Goal: Task Accomplishment & Management: Manage account settings

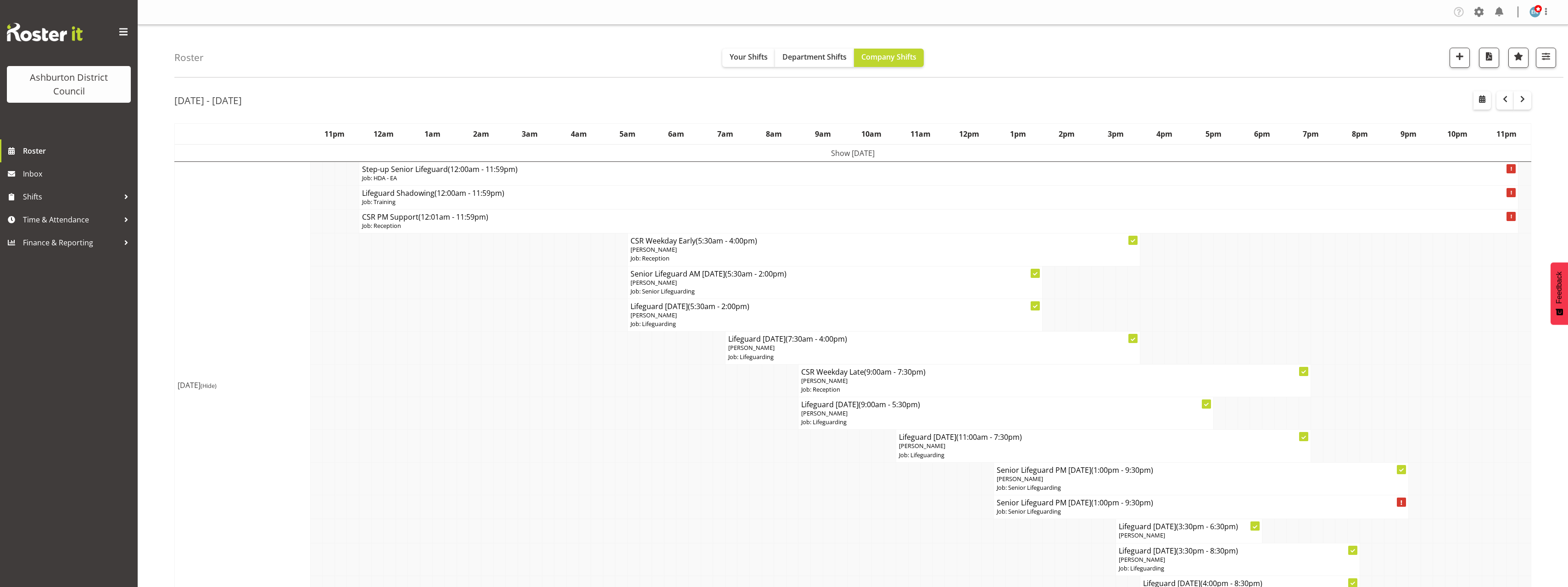
click at [819, 153] on td "Show Mon 18th Aug 2025" at bounding box center [853, 153] width 1356 height 18
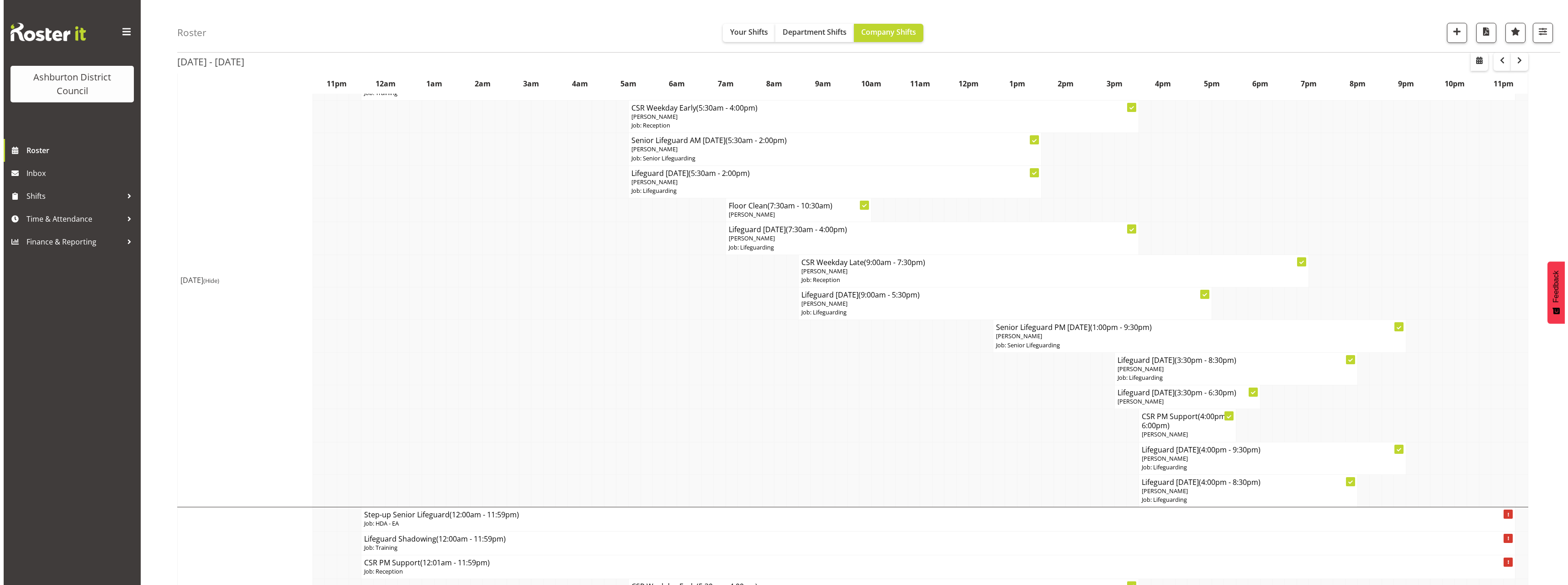
scroll to position [46, 0]
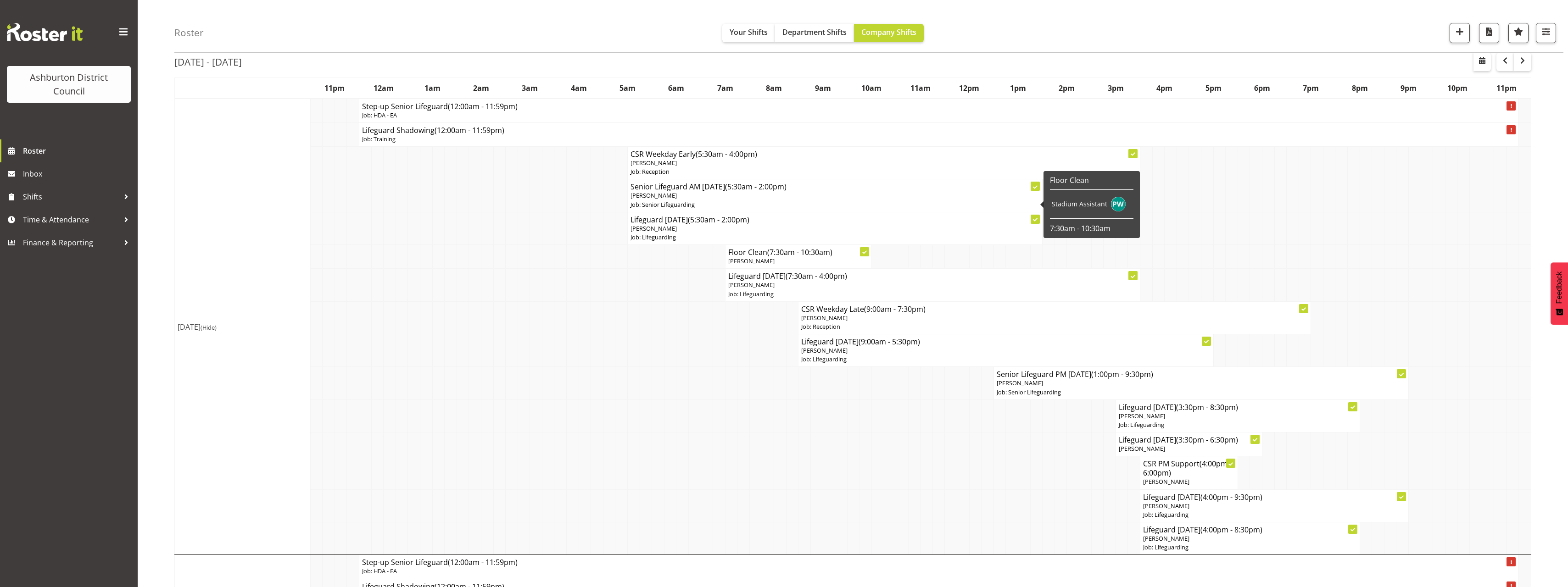
click at [737, 202] on p "Job: Senior Lifeguarding" at bounding box center [834, 205] width 409 height 9
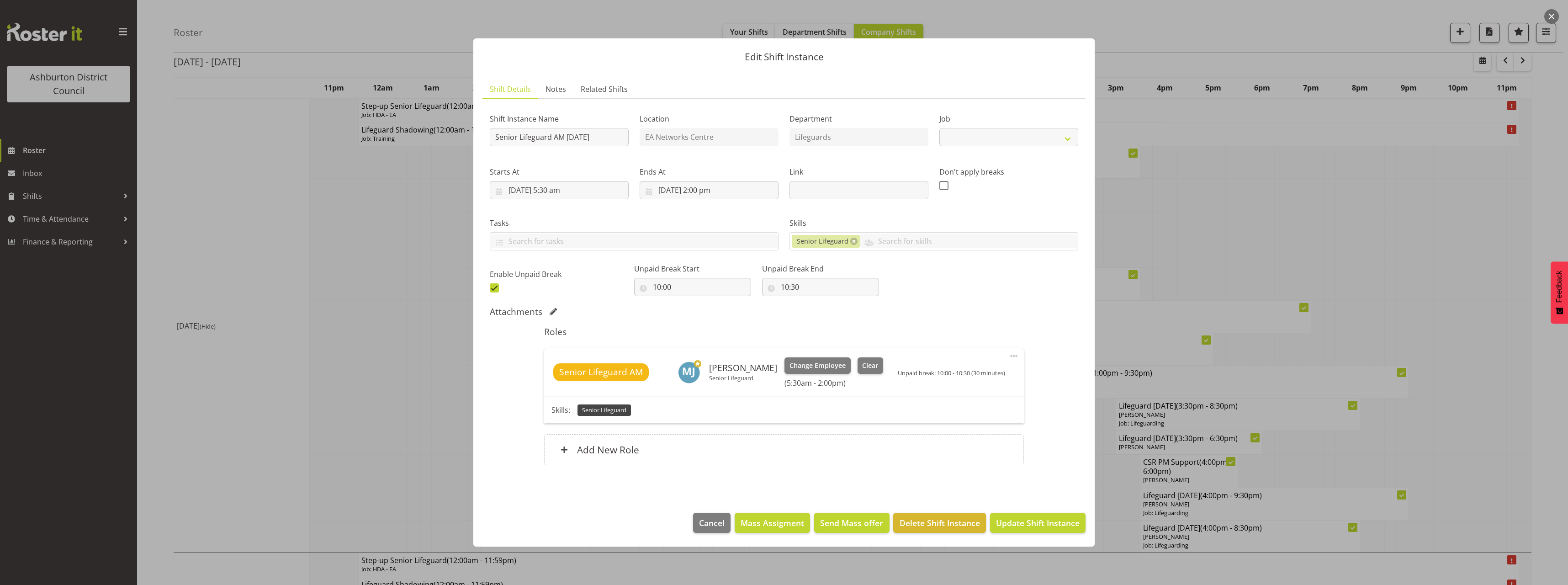
select select "2648"
click at [491, 287] on span at bounding box center [494, 287] width 9 height 9
click at [491, 287] on input "checkbox" at bounding box center [493, 288] width 6 height 6
checkbox input "false"
click at [712, 192] on input "18/08/2025, 2:00 pm" at bounding box center [709, 190] width 139 height 18
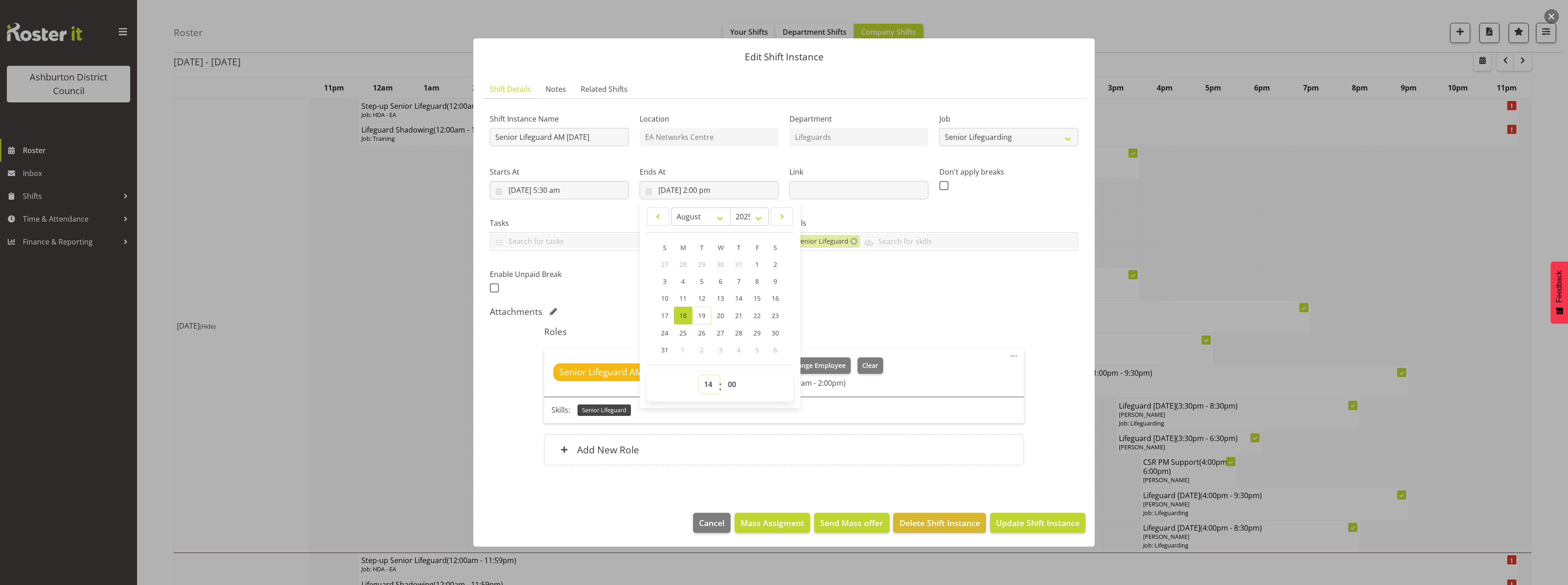
drag, startPoint x: 709, startPoint y: 384, endPoint x: 710, endPoint y: 374, distance: 10.0
click at [709, 384] on select "00 01 02 03 04 05 06 07 08 09 10 11 12 13 14 15 16 17 18 19 20 21 22 23" at bounding box center [709, 384] width 21 height 18
select select "9"
click at [699, 375] on select "00 01 02 03 04 05 06 07 08 09 10 11 12 13 14 15 16 17 18 19 20 21 22 23" at bounding box center [709, 384] width 21 height 18
type input "18/08/2025, 9:00 am"
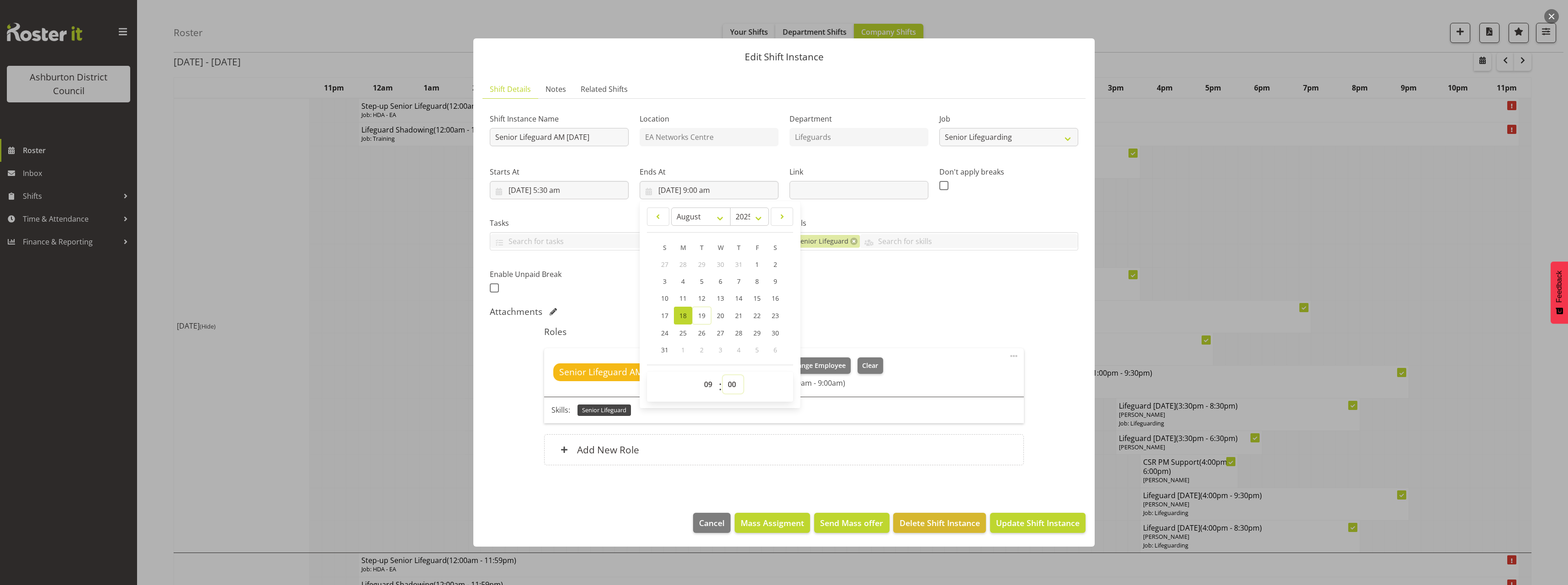
click at [733, 379] on select "00 01 02 03 04 05 06 07 08 09 10 11 12 13 14 15 16 17 18 19 20 21 22 23 24 25 2…" at bounding box center [733, 384] width 21 height 18
select select "30"
click at [723, 375] on select "00 01 02 03 04 05 06 07 08 09 10 11 12 13 14 15 16 17 18 19 20 21 22 23 24 25 2…" at bounding box center [733, 384] width 21 height 18
type input "18/08/2025, 9:30 am"
click at [933, 320] on div "Shift Instance Name Senior Lifeguard AM Monday Location EA Networks Centre Depa…" at bounding box center [784, 291] width 589 height 370
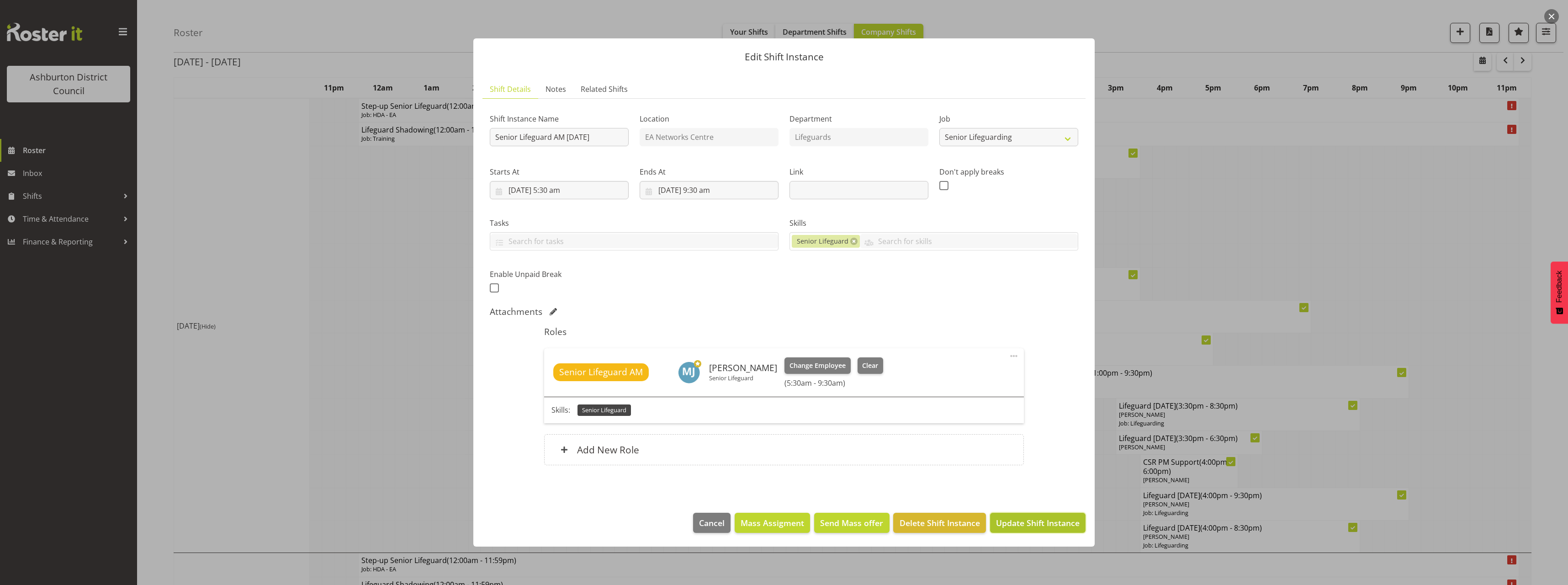
click at [1034, 525] on span "Update Shift Instance" at bounding box center [1037, 523] width 83 height 12
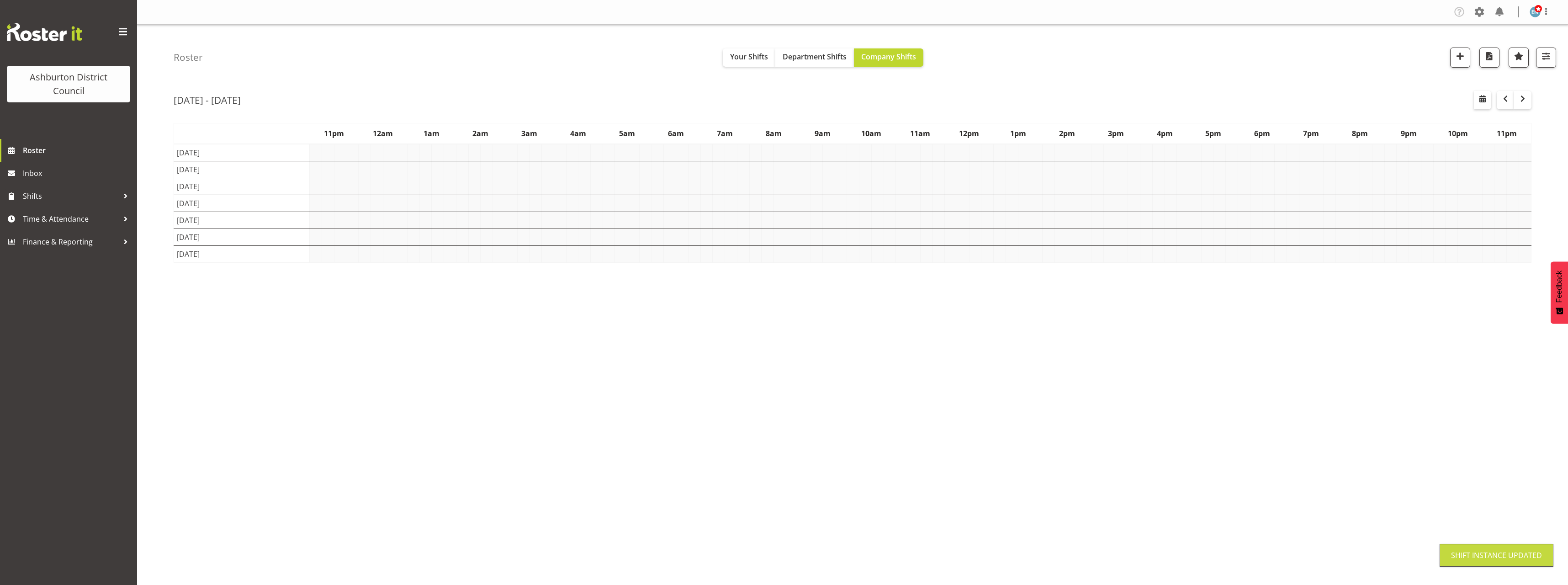
scroll to position [0, 0]
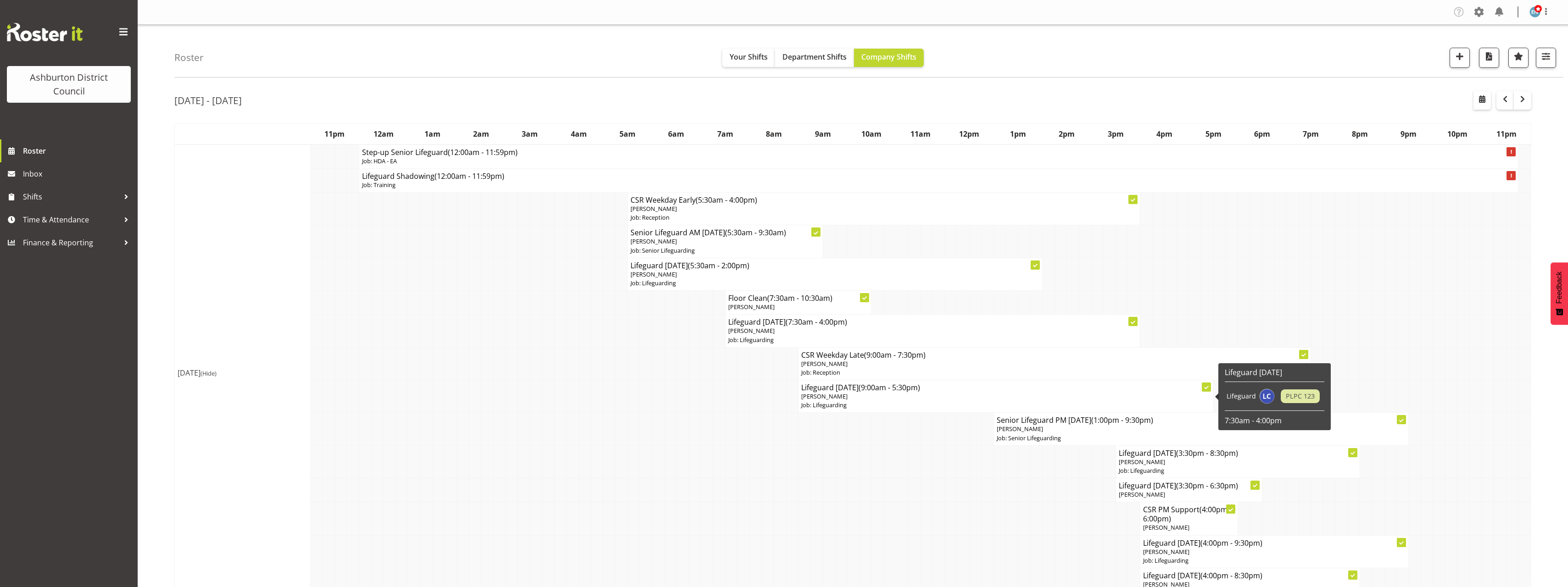
click at [866, 392] on span "(9:00am - 5:30pm)" at bounding box center [889, 387] width 62 height 10
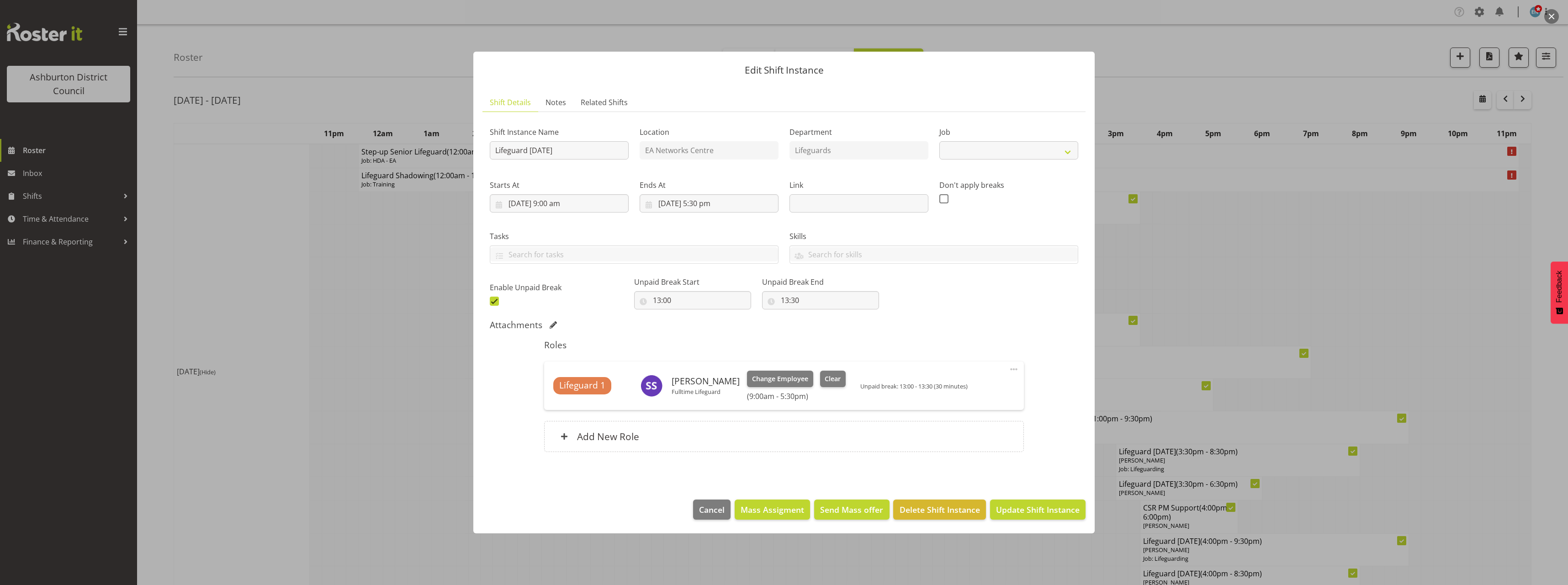
select select "38"
click at [554, 199] on input "18/08/2025, 9:00 am" at bounding box center [559, 203] width 139 height 18
click at [554, 397] on select "00 01 02 03 04 05 06 07 08 09 10 11 12 13 14 15 16 17 18 19 20 21 22 23" at bounding box center [559, 398] width 21 height 18
select select "14"
click at [549, 388] on select "00 01 02 03 04 05 06 07 08 09 10 11 12 13 14 15 16 17 18 19 20 21 22 23" at bounding box center [559, 398] width 21 height 18
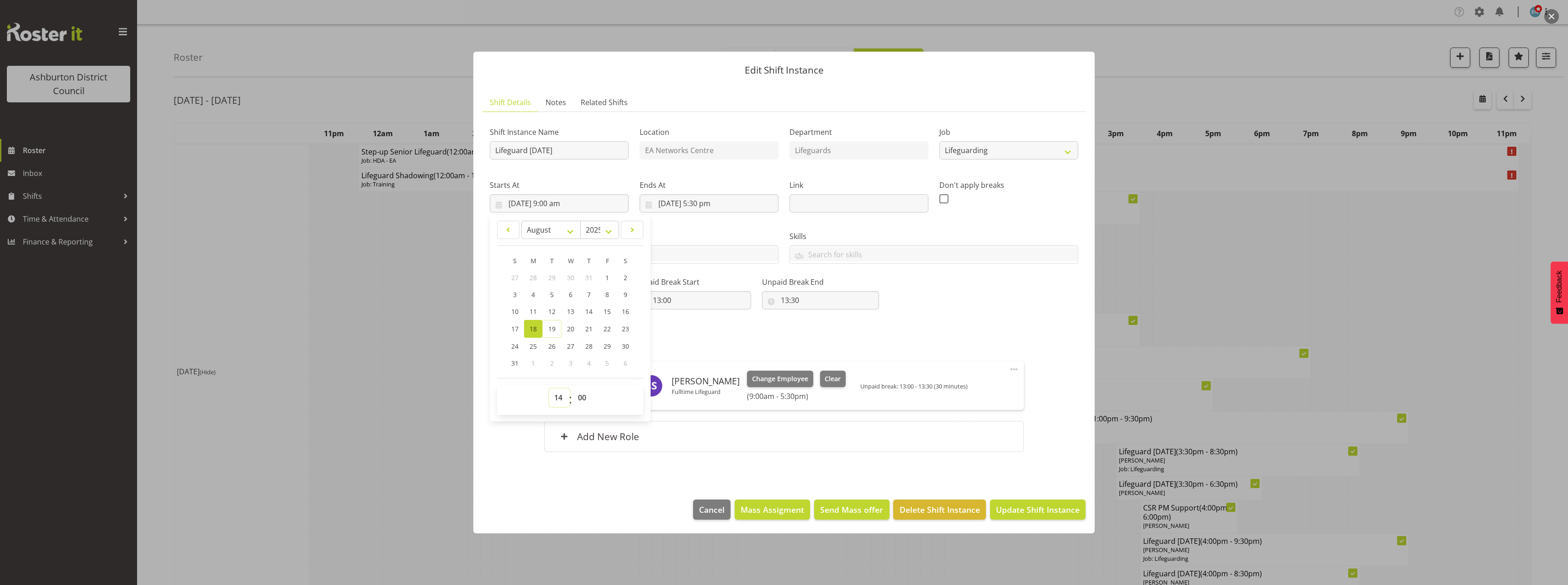
type input "18/08/2025, 2:00 pm"
click at [880, 346] on h5 "Roles" at bounding box center [783, 345] width 479 height 11
click at [657, 300] on input "13:00" at bounding box center [693, 300] width 117 height 18
click at [495, 300] on span at bounding box center [494, 301] width 9 height 9
click at [495, 300] on input "checkbox" at bounding box center [493, 301] width 6 height 6
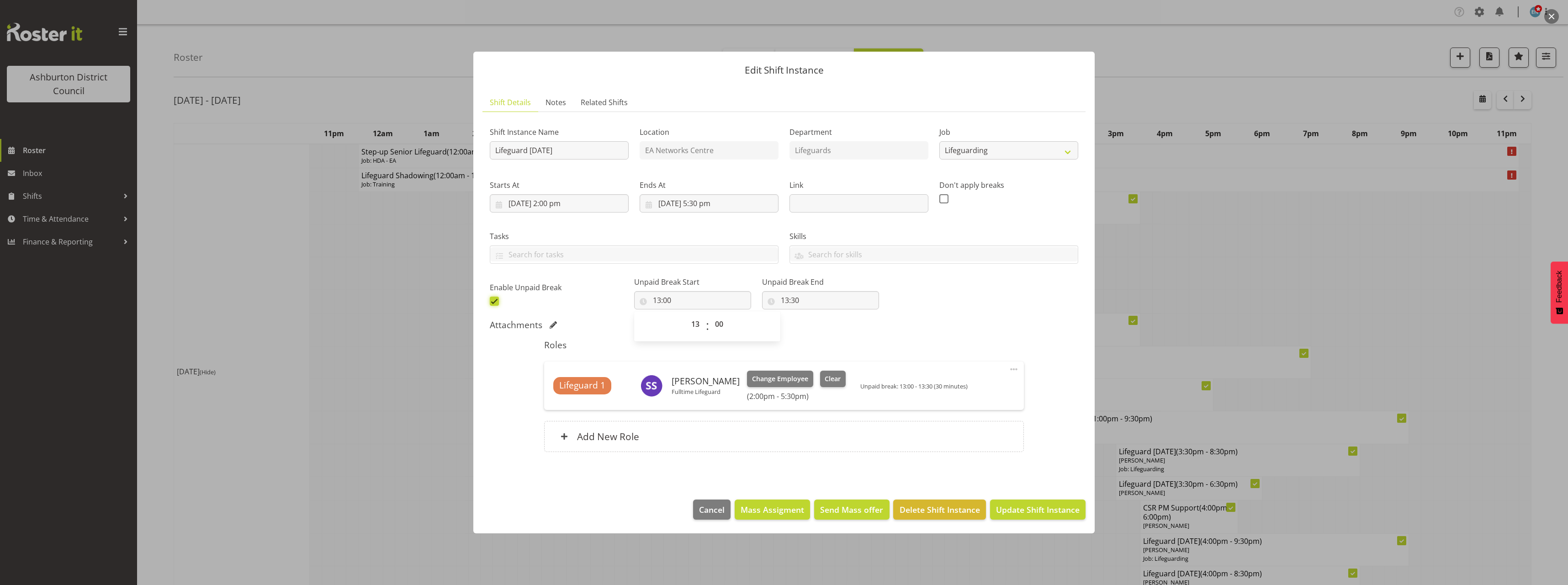
checkbox input "false"
click at [1041, 506] on span "Update Shift Instance" at bounding box center [1037, 510] width 83 height 12
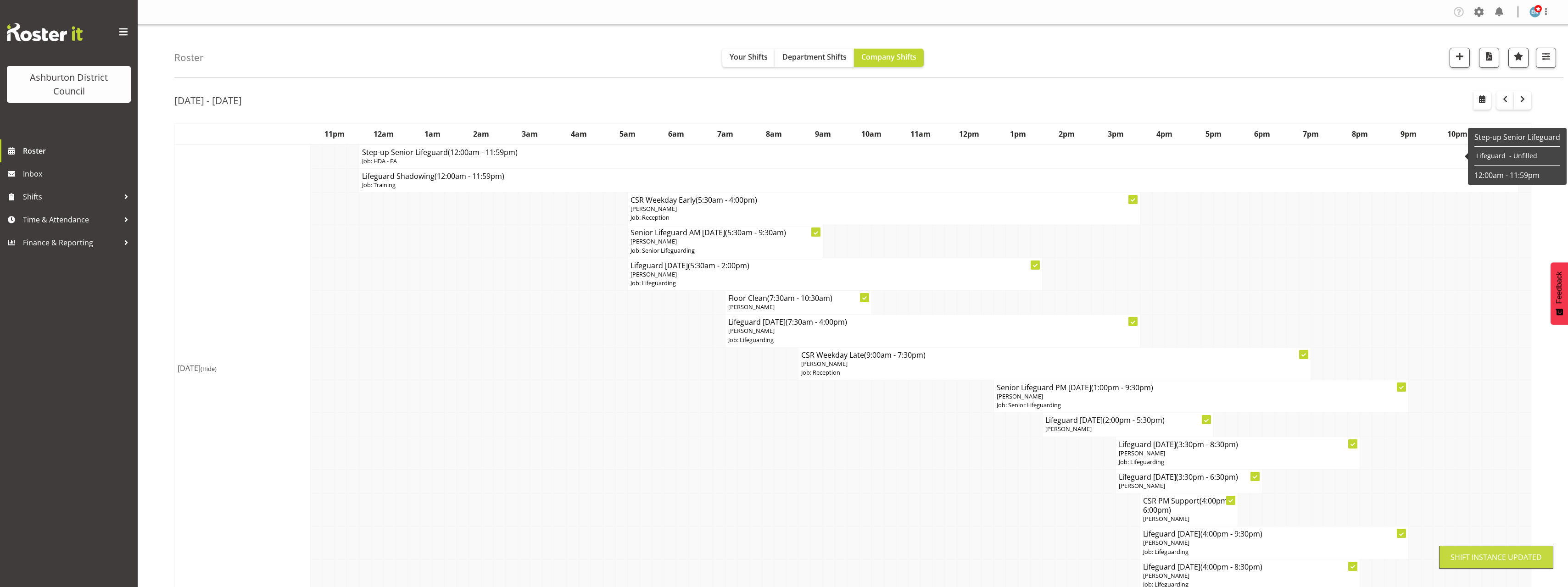
click at [364, 153] on h4 "Step-up Senior Lifeguard (12:00am - 11:59pm)" at bounding box center [938, 152] width 1153 height 9
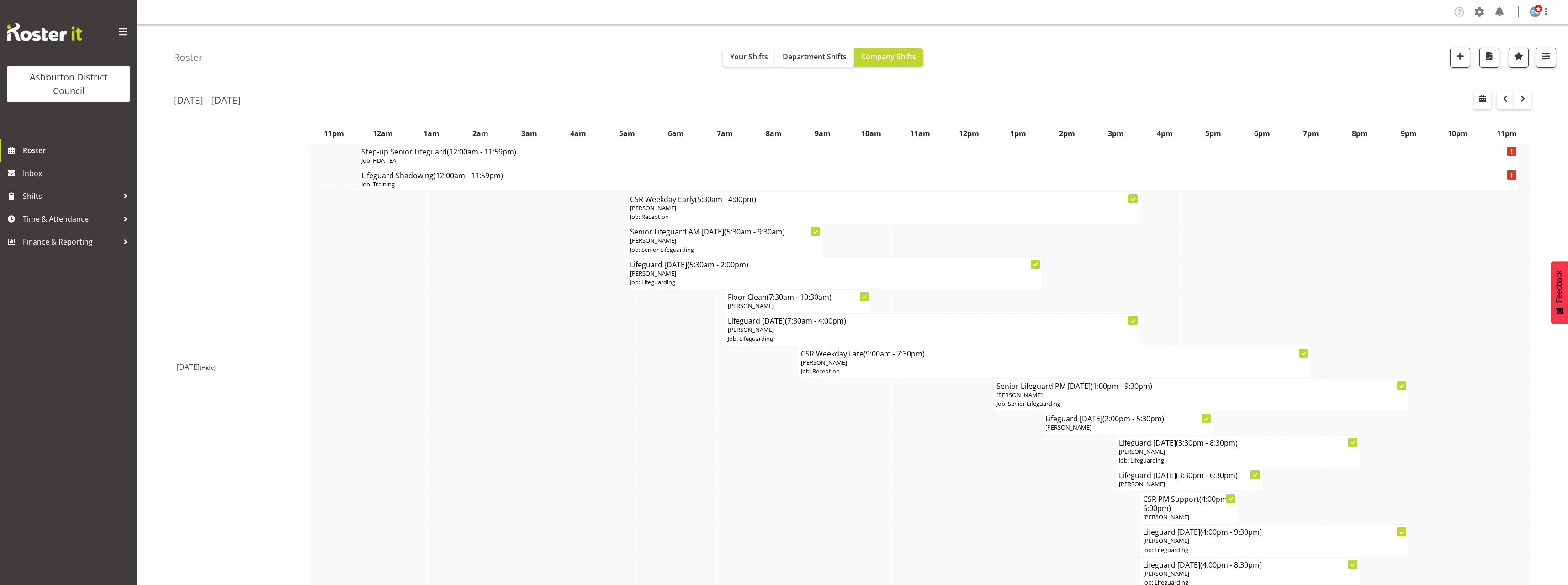
select select
select select "7"
select select "2025"
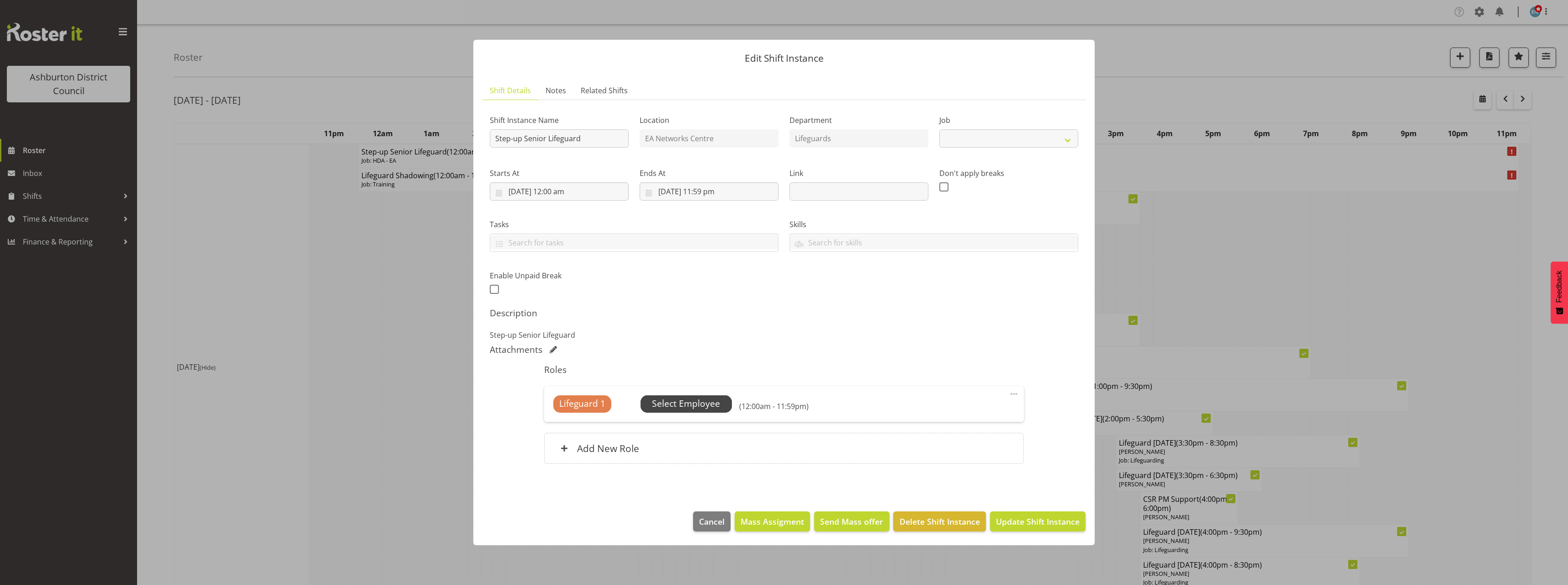
select select "34"
click at [551, 191] on input "18/08/2025, 12:00 am" at bounding box center [559, 191] width 139 height 18
drag, startPoint x: 556, startPoint y: 386, endPoint x: 561, endPoint y: 376, distance: 11.2
click at [556, 386] on select "00 01 02 03 04 05 06 07 08 09 10 11 12 13 14 15 16 17 18 19 20 21 22 23" at bounding box center [559, 385] width 21 height 18
select select "9"
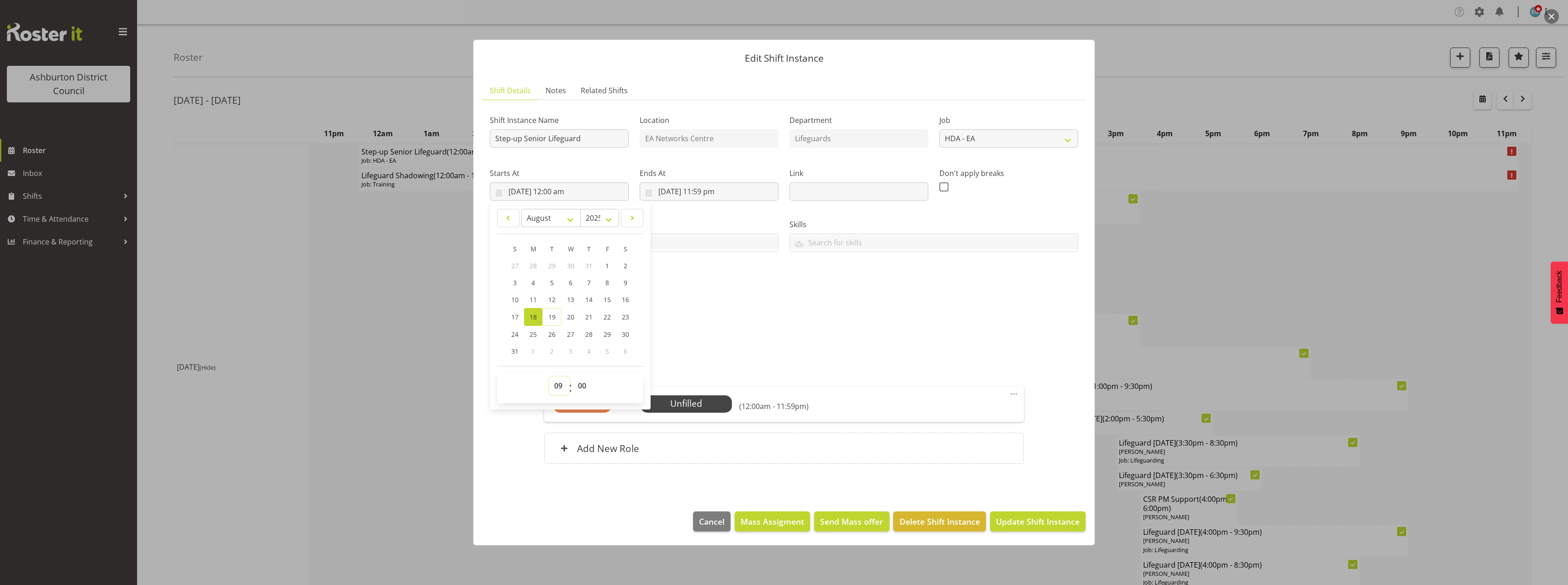
click at [549, 376] on select "00 01 02 03 04 05 06 07 08 09 10 11 12 13 14 15 16 17 18 19 20 21 22 23" at bounding box center [559, 385] width 21 height 18
type input "18/08/2025, 9:00 am"
click at [704, 191] on input "18/08/2025, 11:59 pm" at bounding box center [709, 191] width 139 height 18
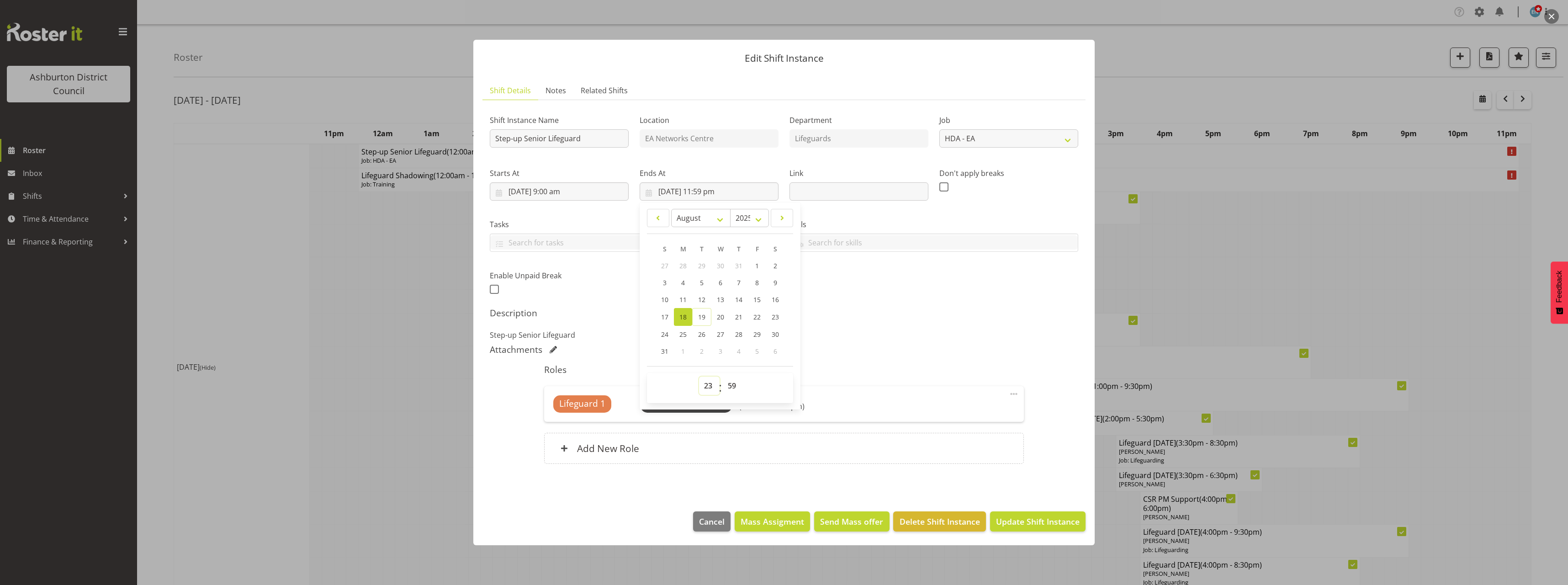
drag, startPoint x: 708, startPoint y: 384, endPoint x: 708, endPoint y: 375, distance: 9.0
click at [708, 384] on select "00 01 02 03 04 05 06 07 08 09 10 11 12 13 14 15 16 17 18 19 20 21 22 23" at bounding box center [709, 385] width 21 height 18
select select "14"
click at [699, 376] on select "00 01 02 03 04 05 06 07 08 09 10 11 12 13 14 15 16 17 18 19 20 21 22 23" at bounding box center [709, 385] width 21 height 18
type input "18/08/2025, 2:59 pm"
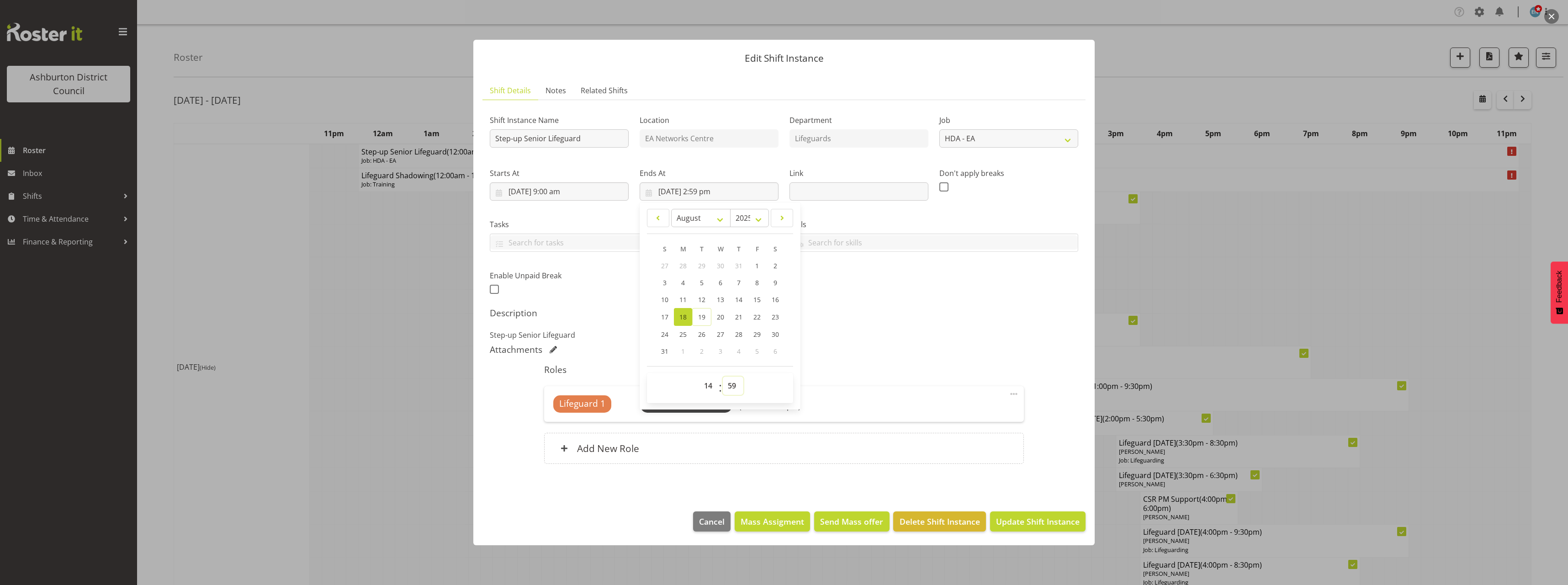
click at [733, 384] on select "00 01 02 03 04 05 06 07 08 09 10 11 12 13 14 15 16 17 18 19 20 21 22 23 24 25 2…" at bounding box center [733, 385] width 21 height 18
select select "0"
click at [723, 376] on select "00 01 02 03 04 05 06 07 08 09 10 11 12 13 14 15 16 17 18 19 20 21 22 23 24 25 2…" at bounding box center [733, 385] width 21 height 18
type input "18/08/2025, 2:00 pm"
click at [937, 298] on div "Shift Instance Name Step-up Senior Lifeguard Location EA Networks Centre Depart…" at bounding box center [784, 201] width 600 height 200
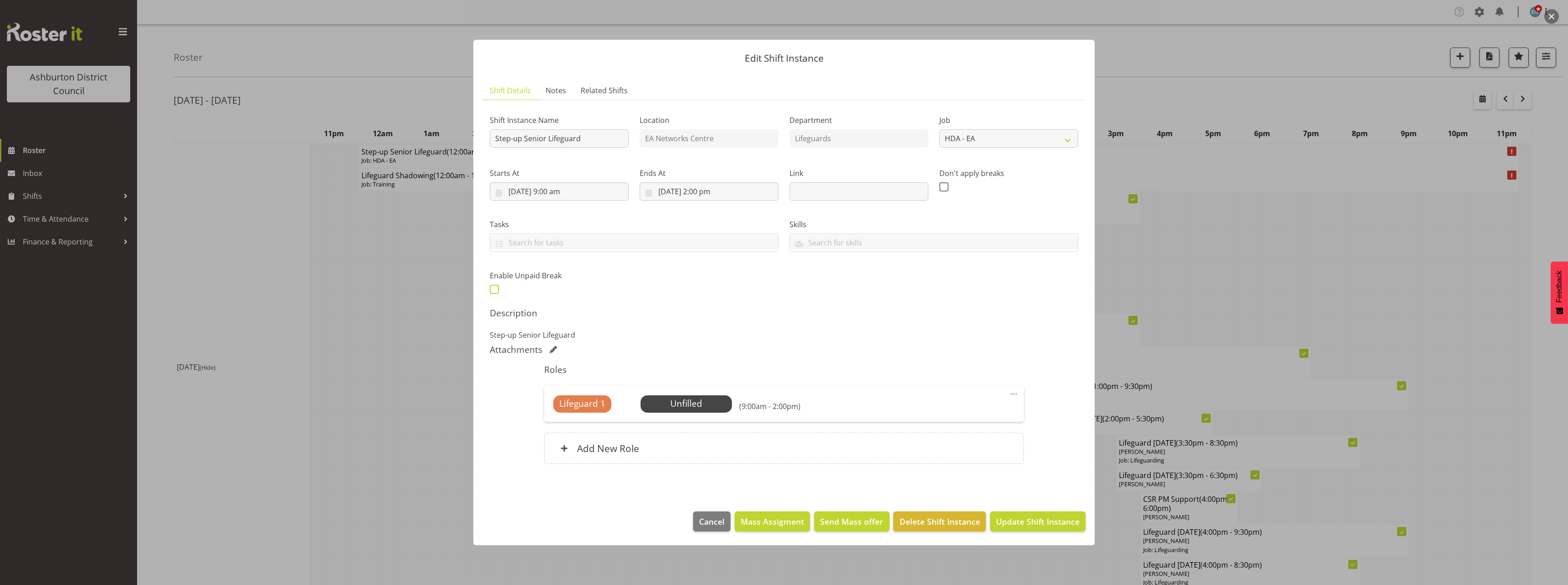
click at [494, 287] on span at bounding box center [494, 289] width 9 height 9
click at [494, 287] on input "checkbox" at bounding box center [493, 289] width 6 height 6
checkbox input "true"
click at [700, 401] on span "Select Employee" at bounding box center [686, 404] width 68 height 13
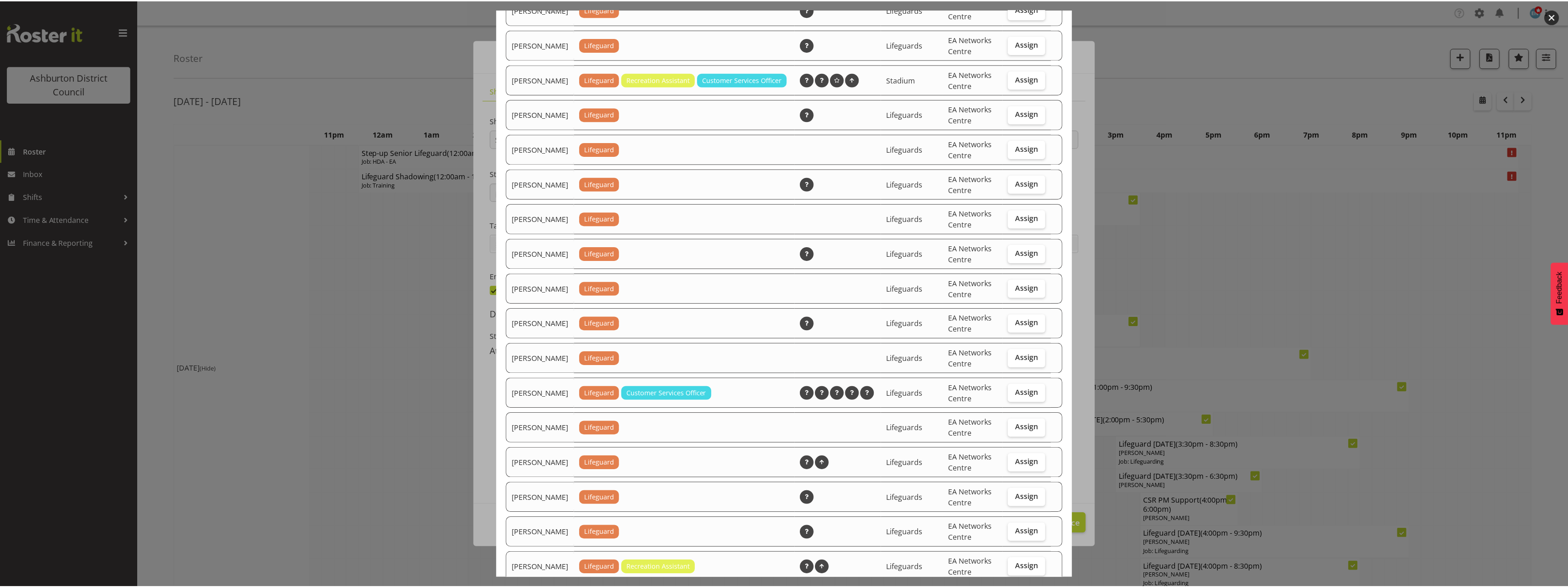
scroll to position [913, 0]
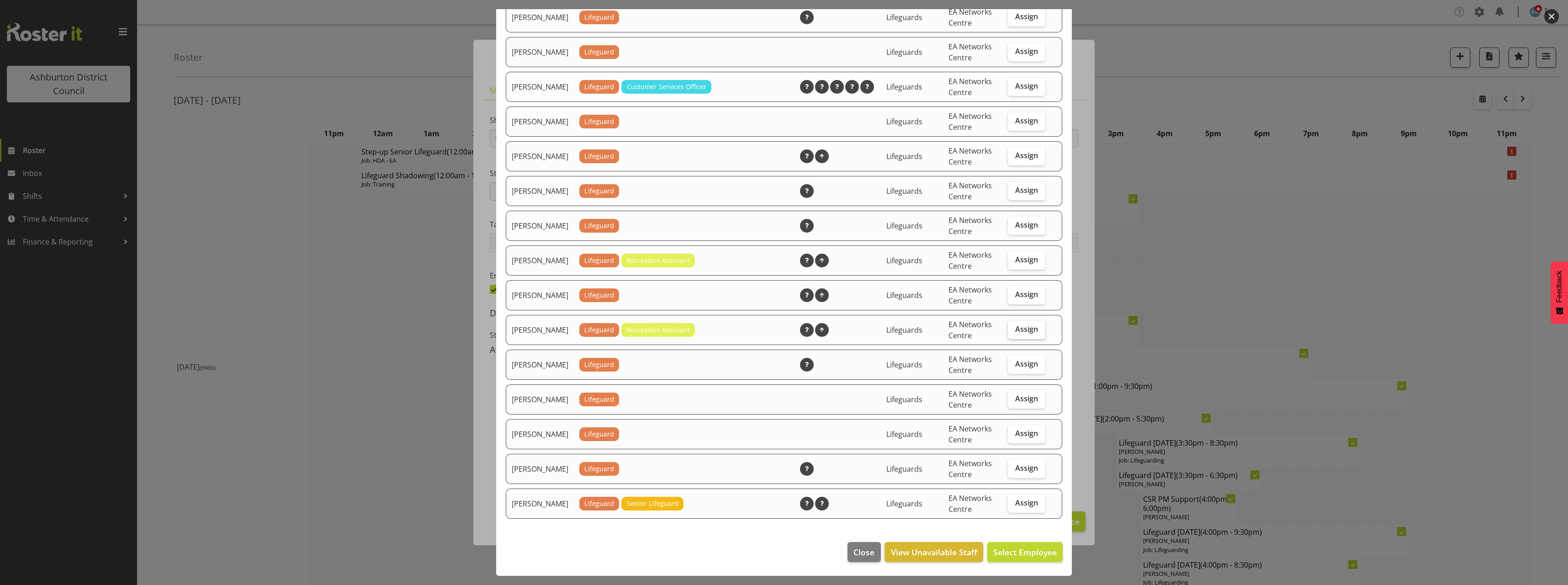
click at [1020, 330] on span "Assign" at bounding box center [1027, 329] width 23 height 9
click at [1014, 330] on input "Assign" at bounding box center [1011, 329] width 6 height 6
checkbox input "true"
click at [1016, 555] on span "Assign Sawyer Stewart" at bounding box center [1010, 552] width 93 height 11
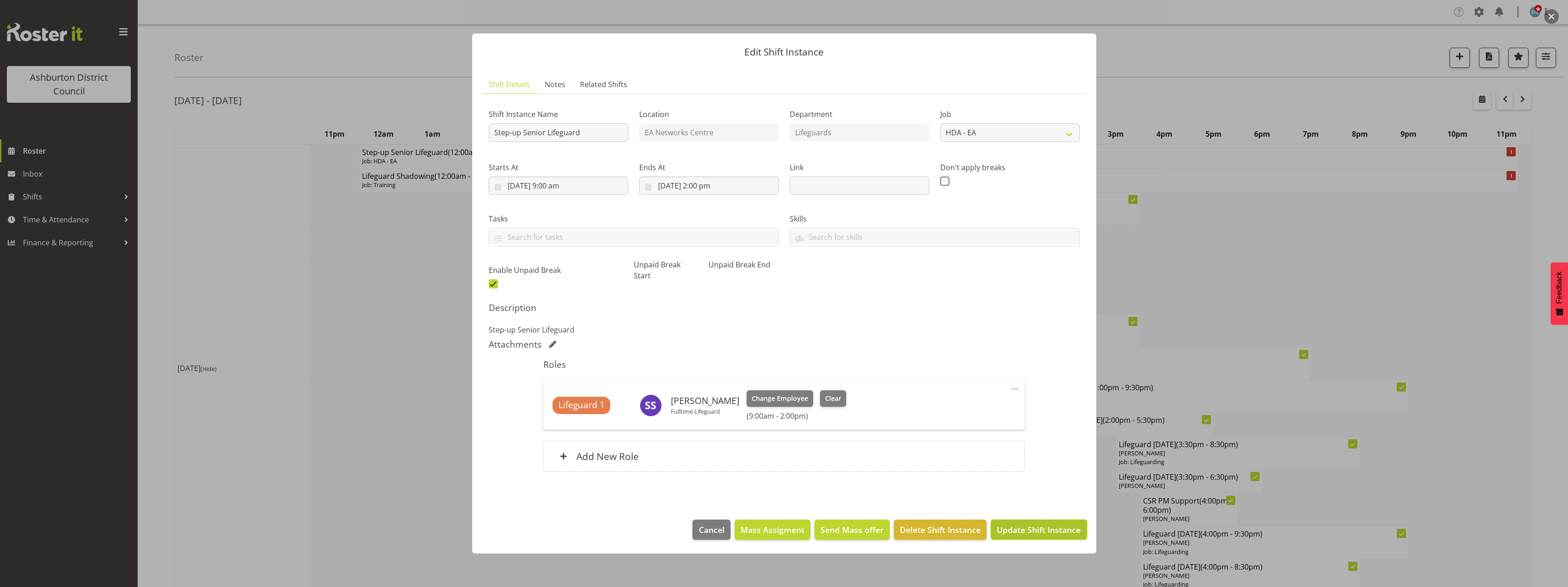
click at [1026, 533] on span "Update Shift Instance" at bounding box center [1038, 530] width 84 height 12
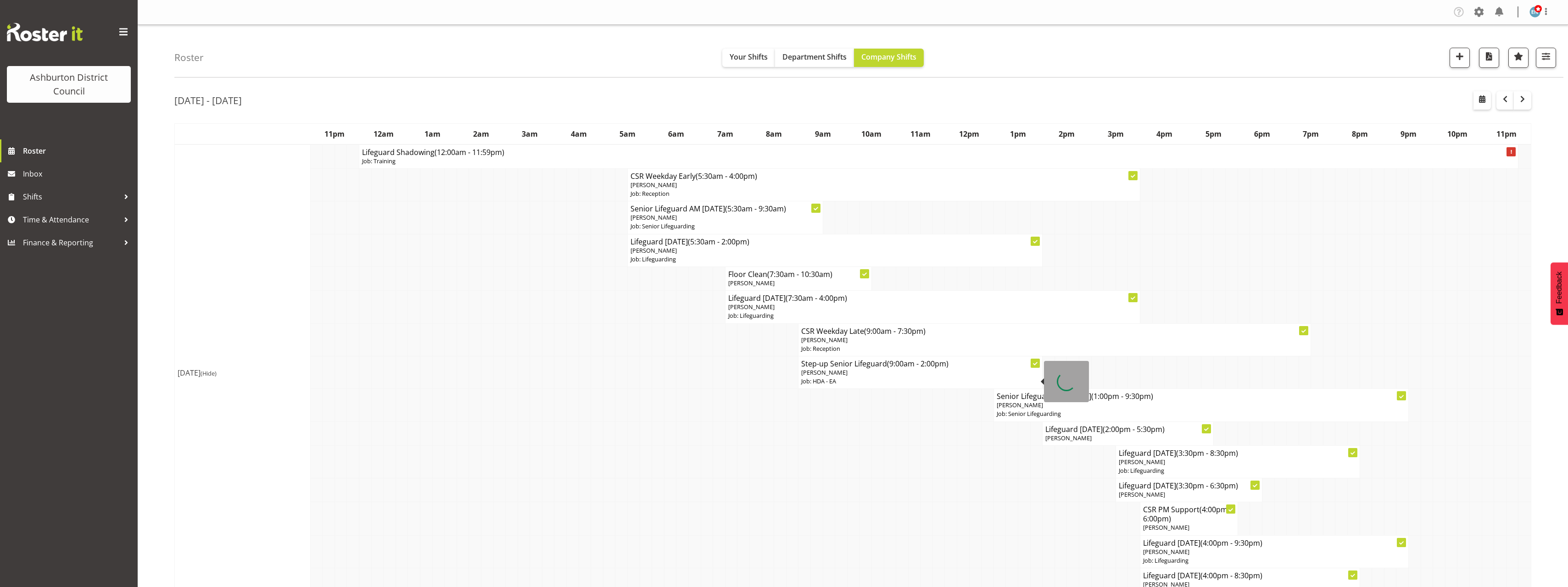
click at [864, 381] on p "Job: HDA - EA" at bounding box center [921, 381] width 238 height 9
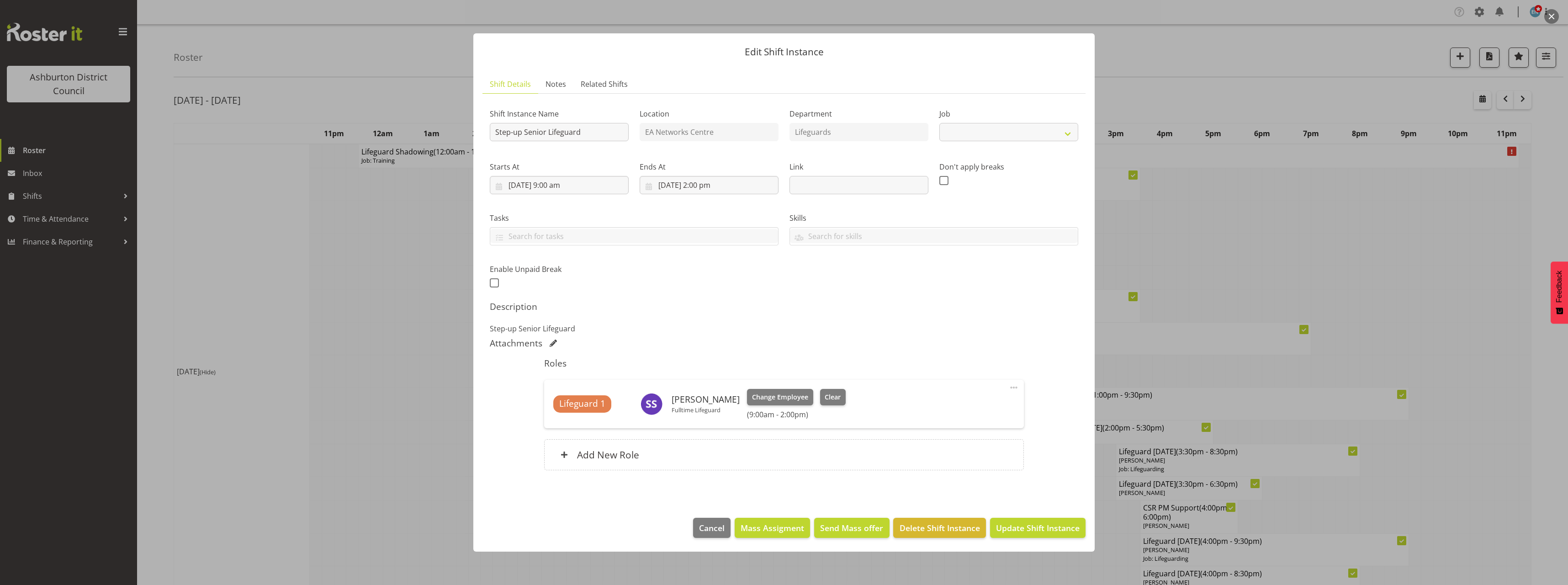
select select "34"
click at [493, 285] on span at bounding box center [494, 282] width 9 height 9
click at [493, 285] on input "checkbox" at bounding box center [493, 282] width 6 height 6
checkbox input "true"
click at [667, 285] on input "text" at bounding box center [693, 282] width 117 height 18
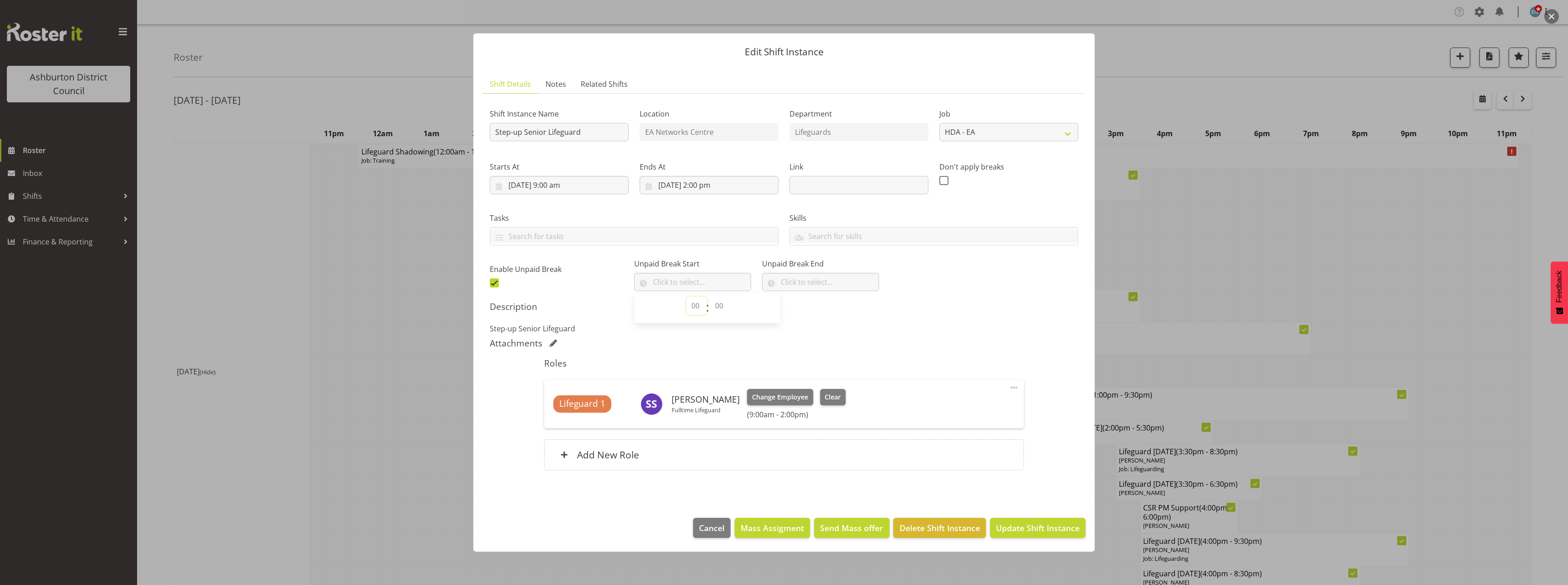
drag, startPoint x: 698, startPoint y: 309, endPoint x: 698, endPoint y: 298, distance: 11.0
click at [698, 308] on select "00 00 01 02 03 04 05 06 07 08 09 10 11 12 13 14 15 16 17 18 19 20 21 22 23" at bounding box center [696, 306] width 21 height 18
select select "13"
click at [686, 296] on select "00 00 01 02 03 04 05 06 07 08 09 10 11 12 13 14 15 16 17 18 19 20 21 22 23" at bounding box center [696, 306] width 21 height 18
click at [716, 306] on select "00 00 01 02 03 04 05 06 07 08 09 10 11 12 13 14 15 16 17 18 19 20 21 22 23 24 2…" at bounding box center [720, 306] width 21 height 18
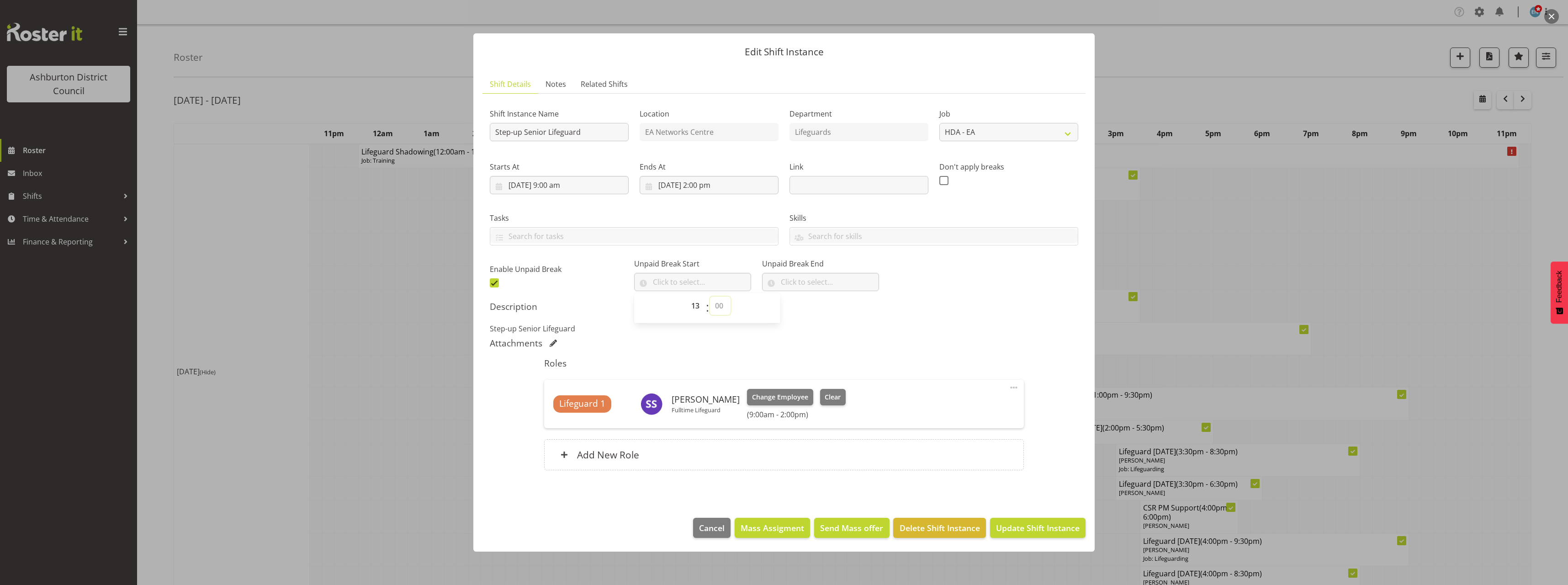
select select "0"
click at [710, 296] on select "00 00 01 02 03 04 05 06 07 08 09 10 11 12 13 14 15 16 17 18 19 20 21 22 23 24 2…" at bounding box center [720, 306] width 21 height 18
type input "13:00"
click at [803, 286] on input "text" at bounding box center [821, 282] width 117 height 18
click at [814, 306] on select "00 00 01 02 03 04 05 06 07 08 09 10 11 12 13 14 15 16 17 18 19 20 21 22 23" at bounding box center [825, 306] width 21 height 18
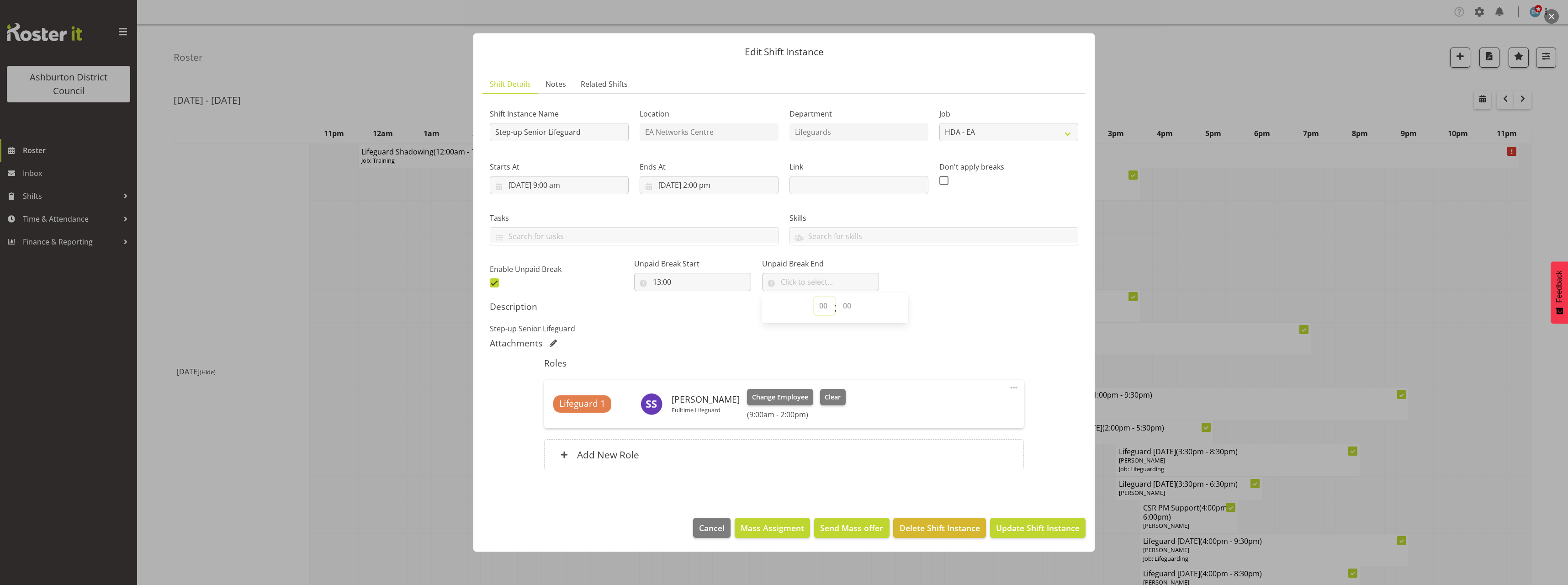
select select "13"
click at [814, 296] on select "00 00 01 02 03 04 05 06 07 08 09 10 11 12 13 14 15 16 17 18 19 20 21 22 23" at bounding box center [825, 306] width 21 height 18
drag, startPoint x: 844, startPoint y: 311, endPoint x: 844, endPoint y: 301, distance: 10.0
click at [844, 311] on select "00 00 01 02 03 04 05 06 07 08 09 10 11 12 13 14 15 16 17 18 19 20 21 22 23 24 2…" at bounding box center [849, 306] width 21 height 18
select select "30"
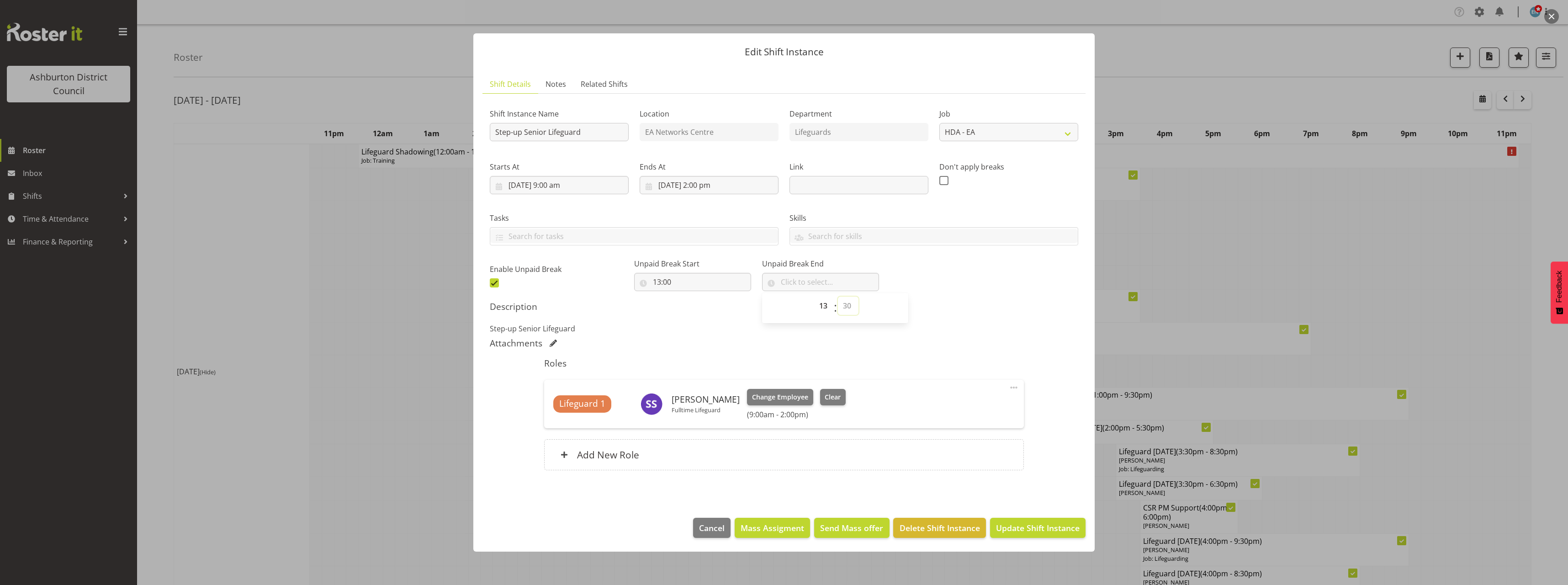
click at [838, 296] on select "00 00 01 02 03 04 05 06 07 08 09 10 11 12 13 14 15 16 17 18 19 20 21 22 23 24 2…" at bounding box center [849, 306] width 21 height 18
type input "13:30"
click at [947, 303] on h5 "Description" at bounding box center [784, 307] width 589 height 11
click at [1031, 531] on span "Update Shift Instance" at bounding box center [1037, 528] width 83 height 12
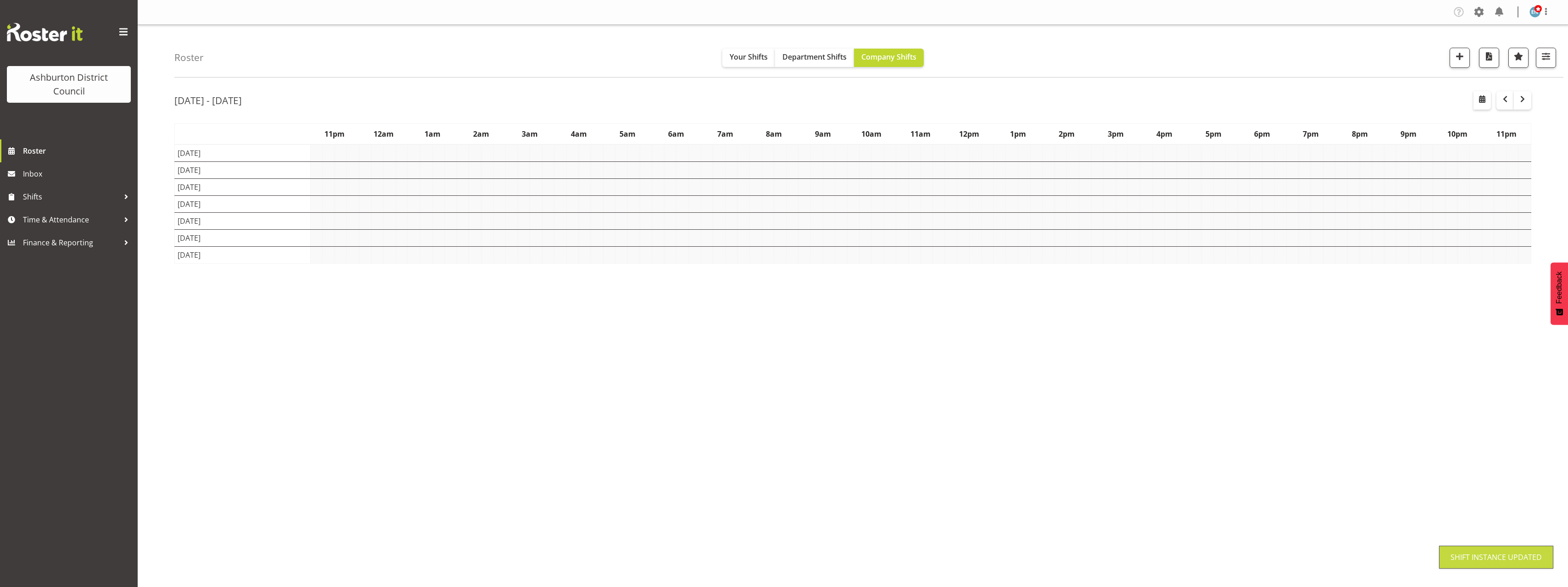
click at [151, 269] on div "Roster Your Shifts Department Shifts Company Shifts 1 Locations Clear Art Galle…" at bounding box center [853, 238] width 1430 height 426
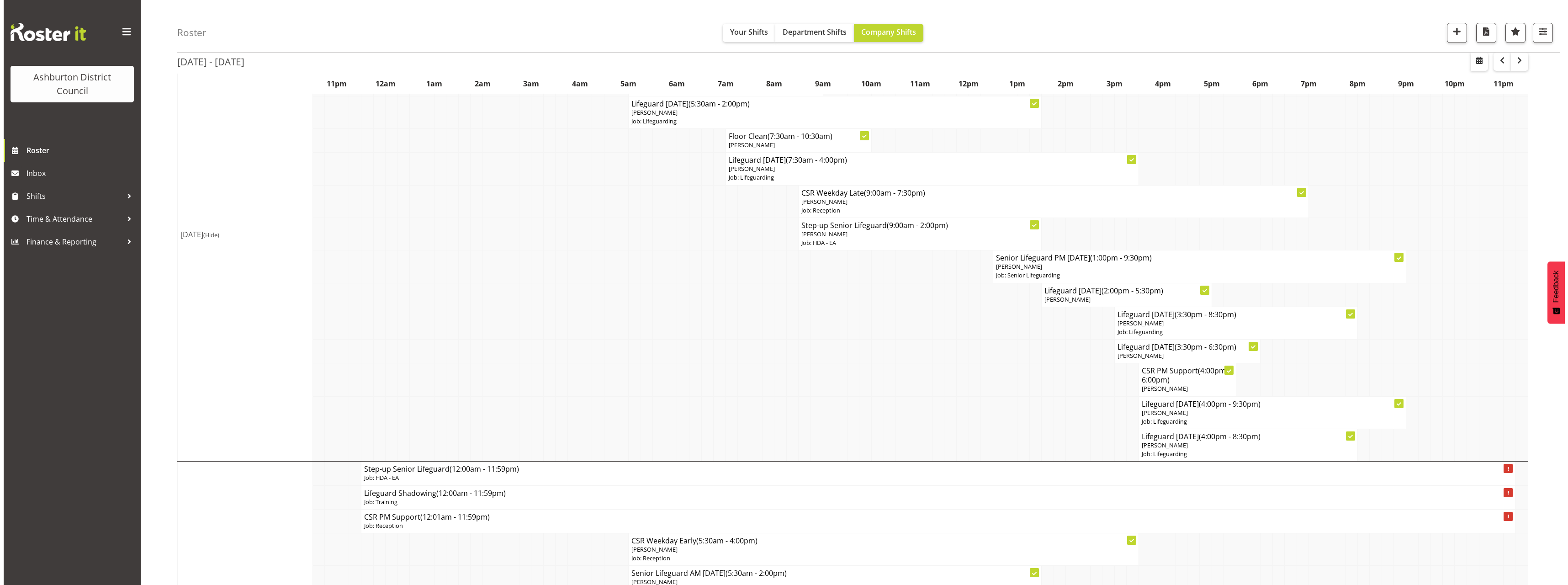
scroll to position [91, 0]
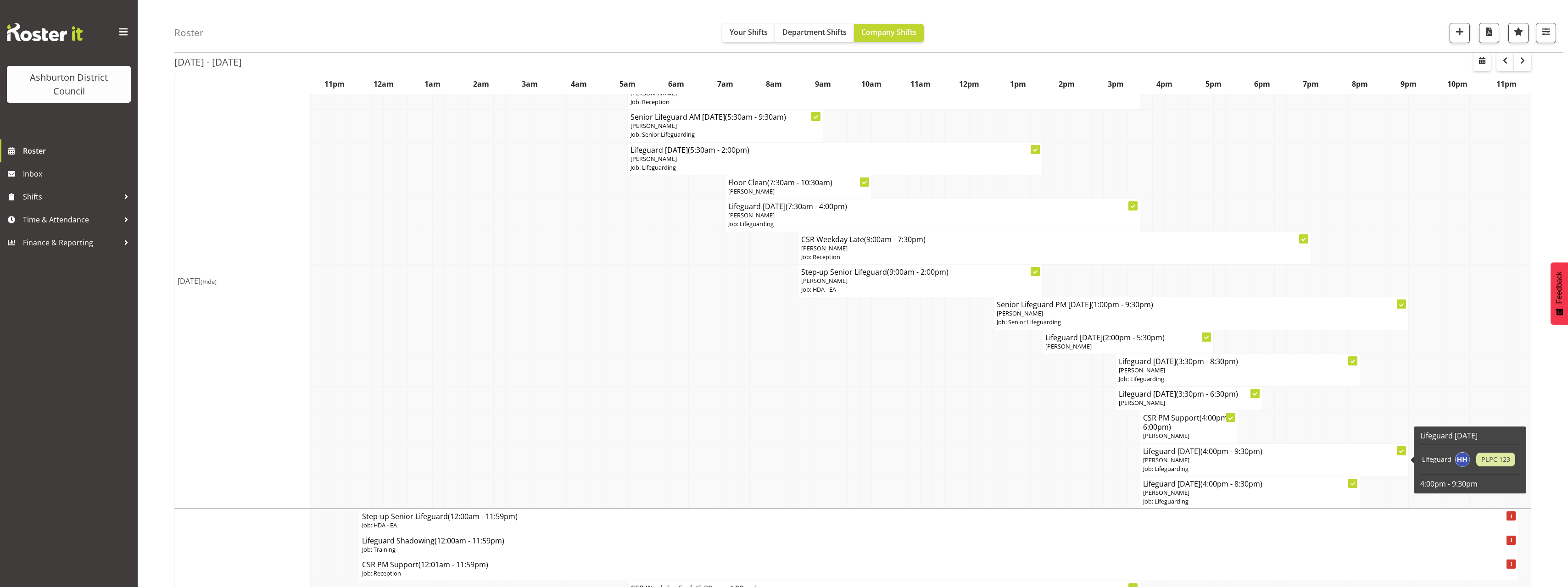
click at [1167, 461] on span "[PERSON_NAME]" at bounding box center [1166, 460] width 46 height 9
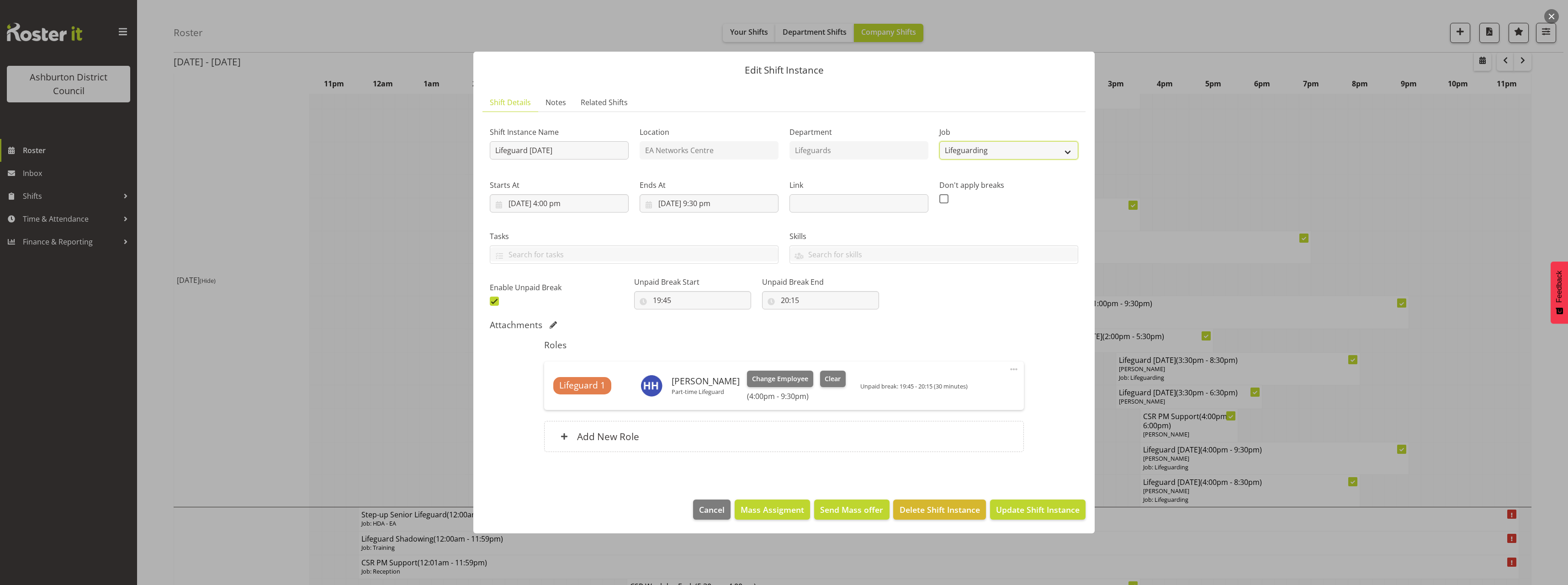
click at [1004, 155] on select "Create new job Casual HDA - CSR HDA - EA Lifeguarding LTS- Alt Duties Ordinary …" at bounding box center [1009, 150] width 139 height 18
select select "34"
click at [939, 141] on select "Create new job Casual HDA - CSR HDA - EA Lifeguarding LTS- Alt Duties Ordinary …" at bounding box center [1009, 150] width 139 height 18
click at [763, 380] on span "Change Employee" at bounding box center [780, 379] width 56 height 10
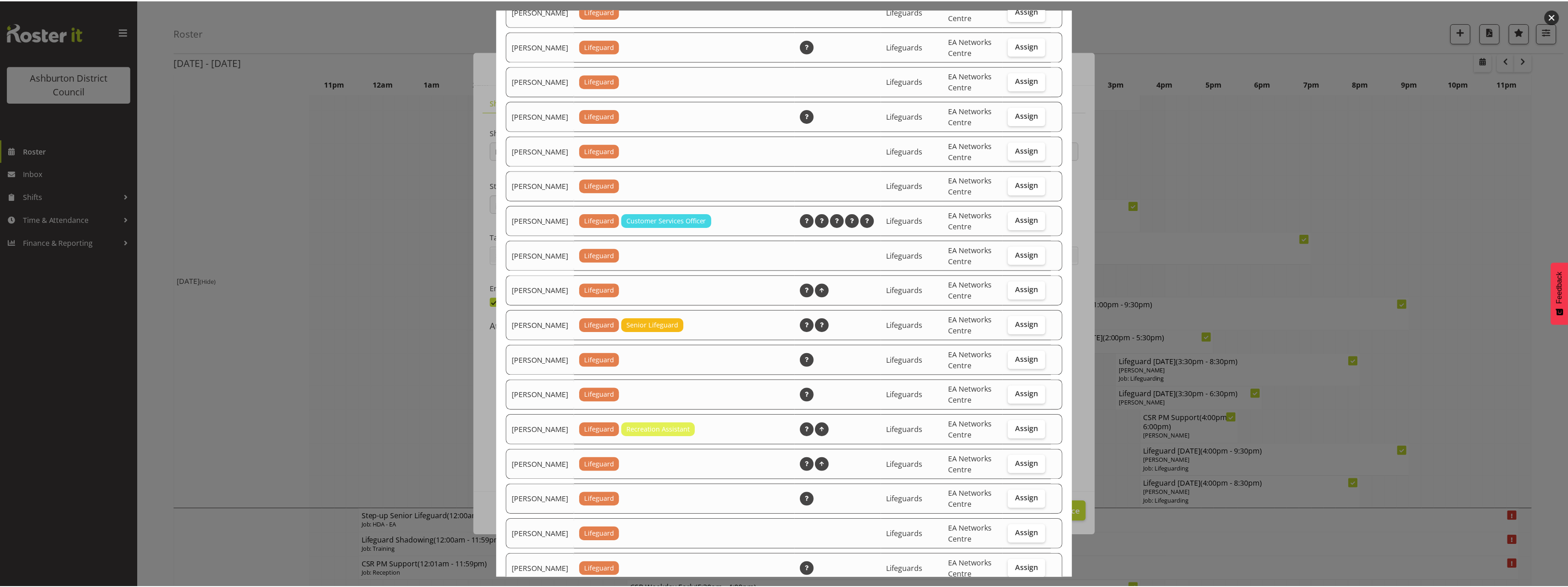
scroll to position [843, 0]
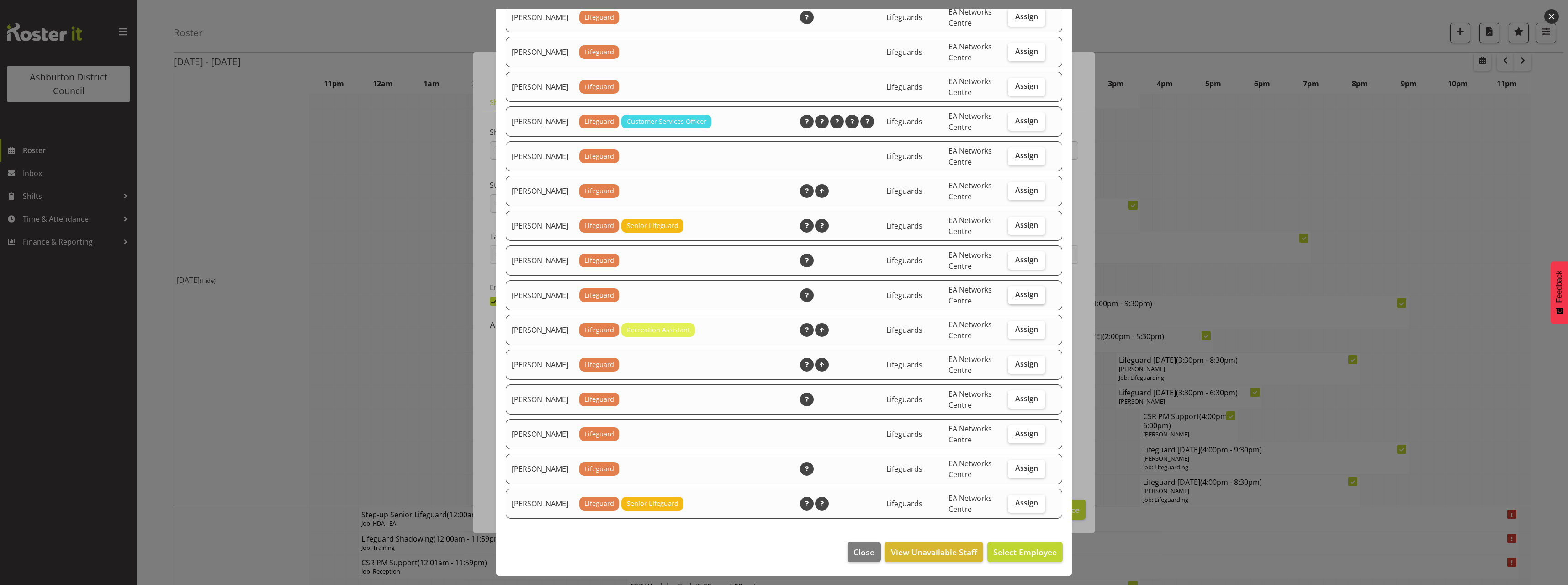
click at [1032, 289] on label "Assign" at bounding box center [1027, 295] width 38 height 18
click at [1014, 292] on input "Assign" at bounding box center [1011, 295] width 6 height 6
checkbox input "true"
click at [1009, 555] on span "Assign Ryan Richan" at bounding box center [1010, 552] width 93 height 11
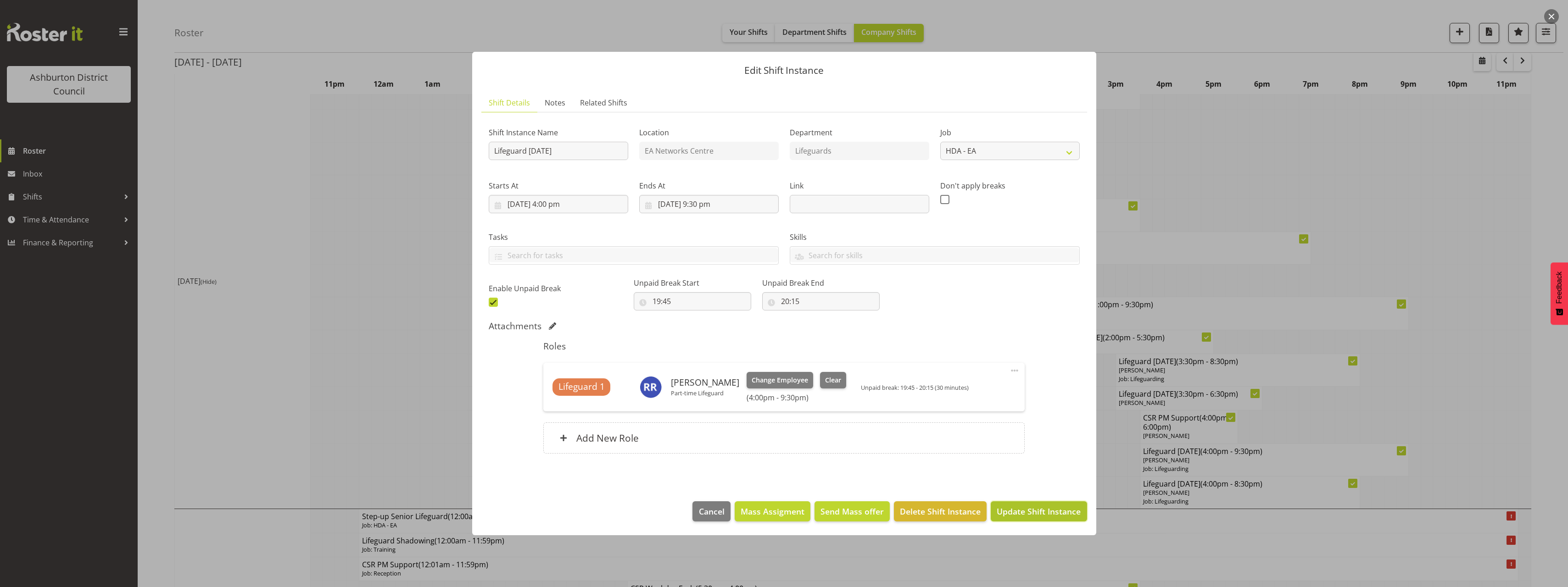
click at [1040, 514] on span "Update Shift Instance" at bounding box center [1038, 511] width 84 height 12
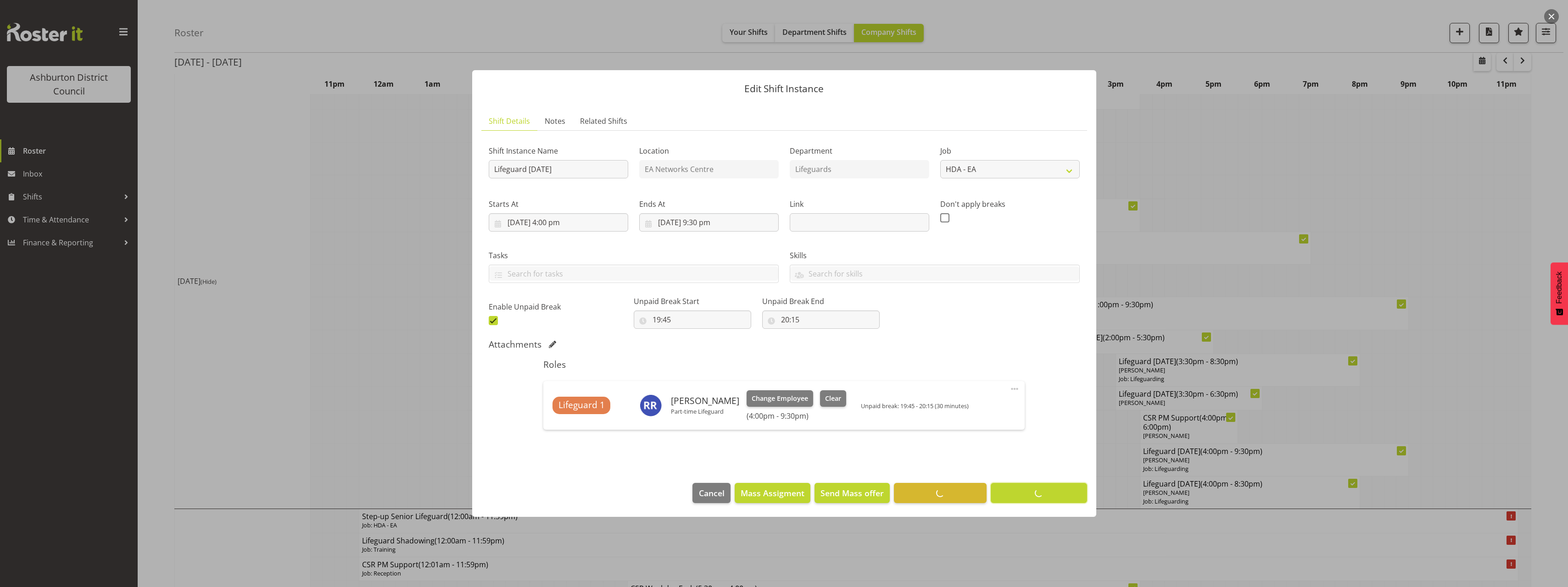
scroll to position [0, 0]
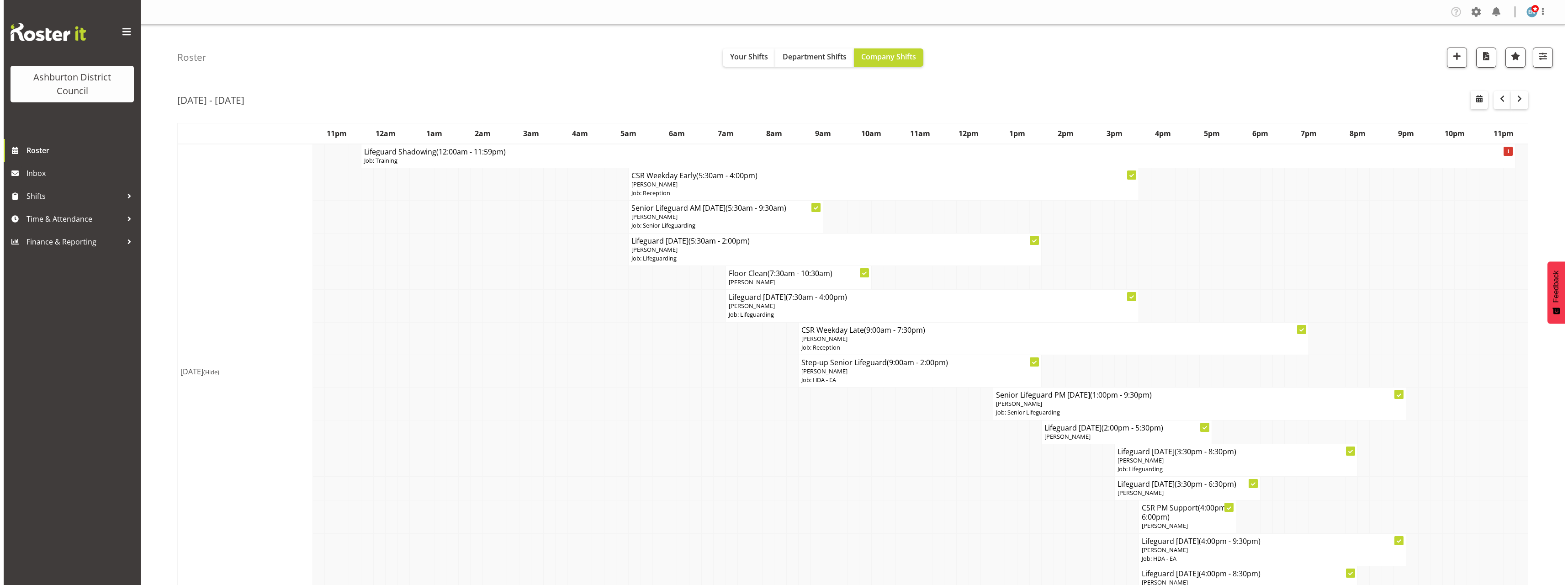
scroll to position [137, 0]
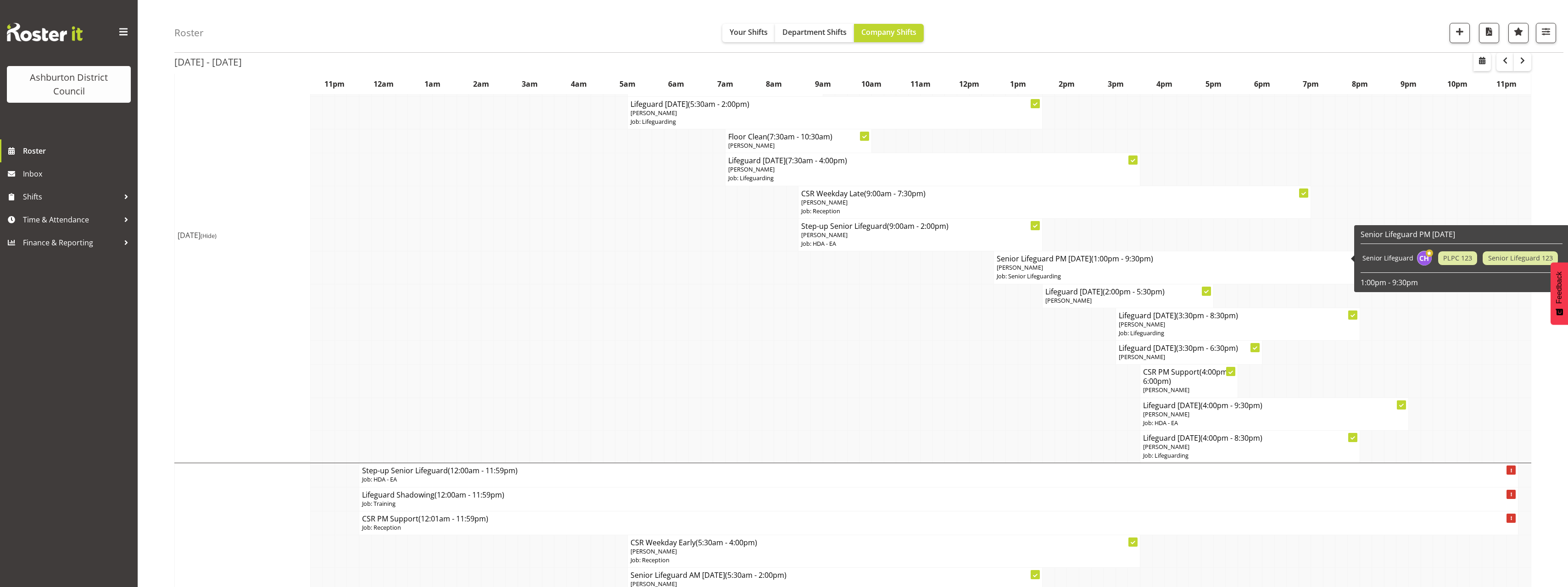
click at [1161, 263] on h4 "Senior Lifeguard PM Monday (1:00pm - 9:30pm)" at bounding box center [1201, 258] width 409 height 9
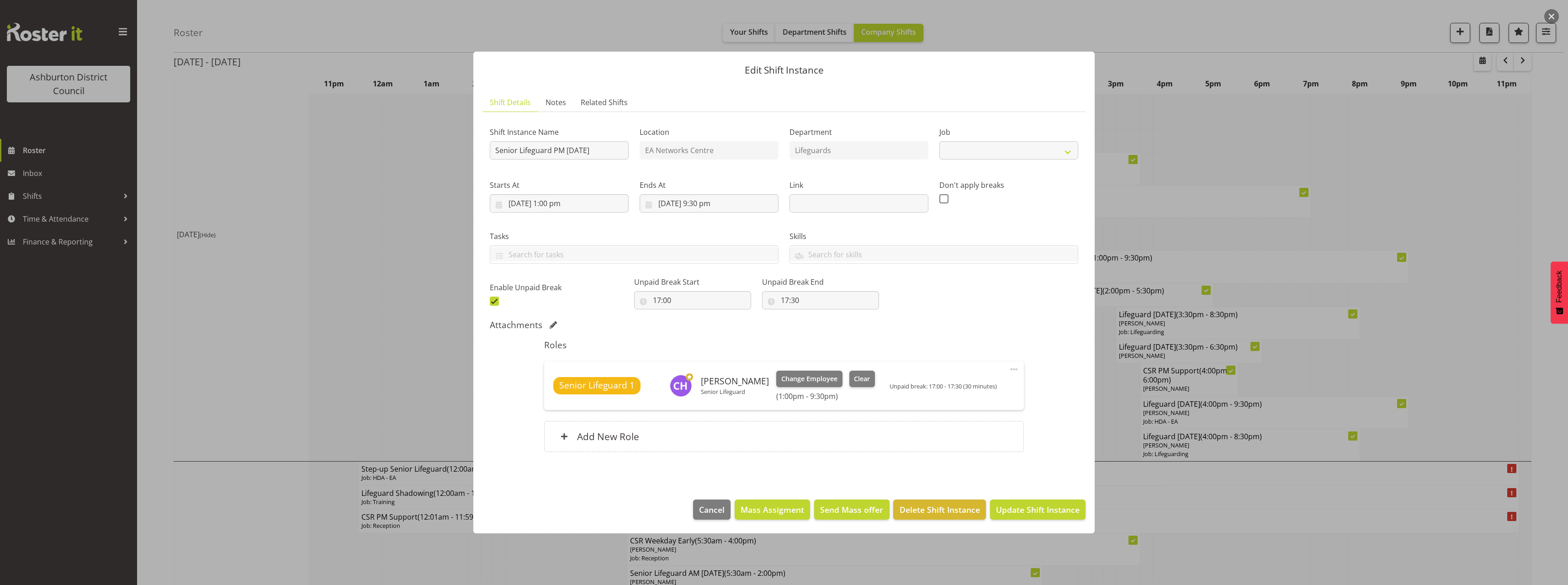
select select "2648"
click at [491, 301] on span at bounding box center [494, 301] width 9 height 9
click at [491, 301] on input "checkbox" at bounding box center [493, 301] width 6 height 6
checkbox input "false"
click at [702, 201] on input "18/08/2025, 9:30 pm" at bounding box center [709, 203] width 139 height 18
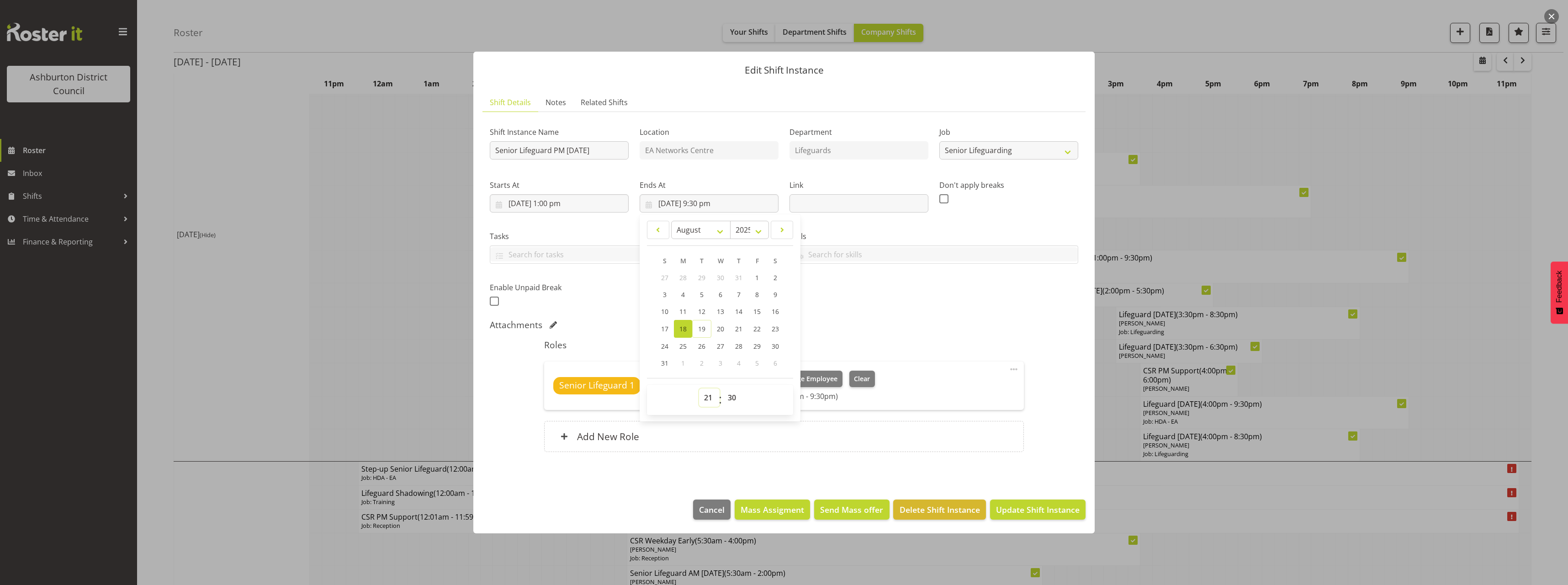
click at [715, 399] on select "00 01 02 03 04 05 06 07 08 09 10 11 12 13 14 15 16 17 18 19 20 21 22 23" at bounding box center [709, 398] width 21 height 18
select select "17"
click at [699, 388] on select "00 01 02 03 04 05 06 07 08 09 10 11 12 13 14 15 16 17 18 19 20 21 22 23" at bounding box center [709, 398] width 21 height 18
type input "18/08/2025, 5:30 pm"
click at [928, 328] on div "Attachments" at bounding box center [784, 325] width 589 height 11
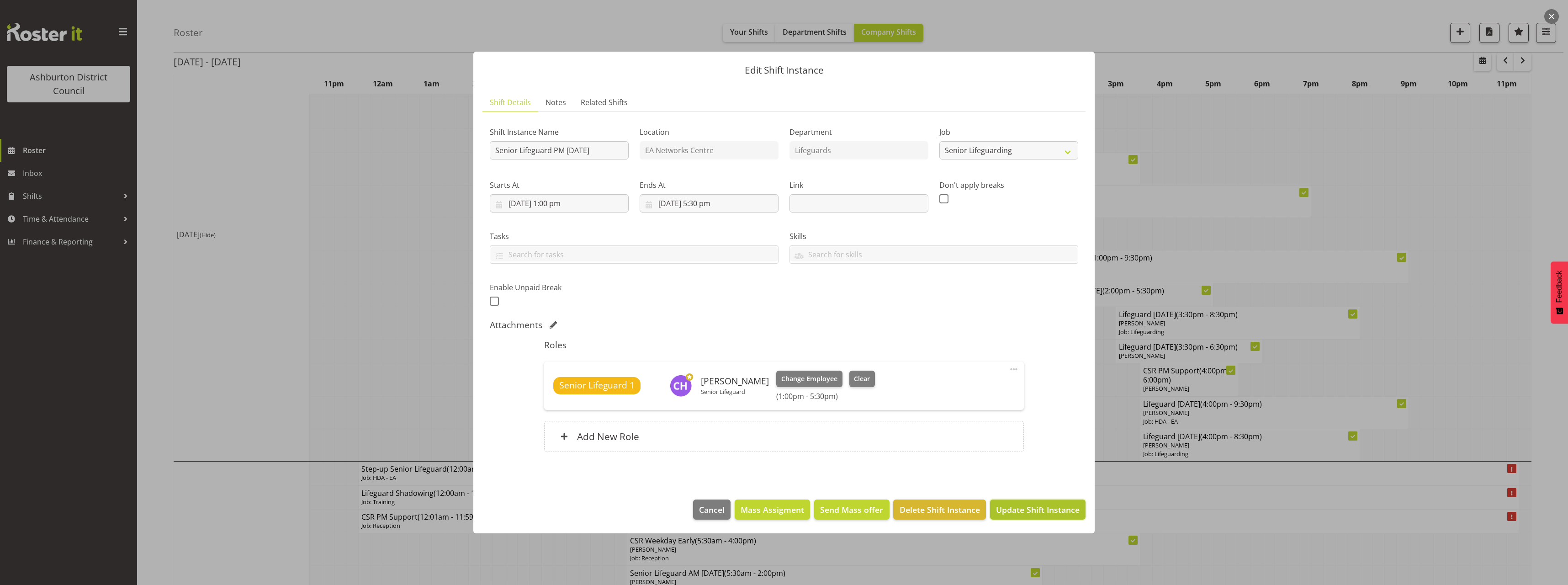
click at [1037, 505] on span "Update Shift Instance" at bounding box center [1037, 510] width 83 height 12
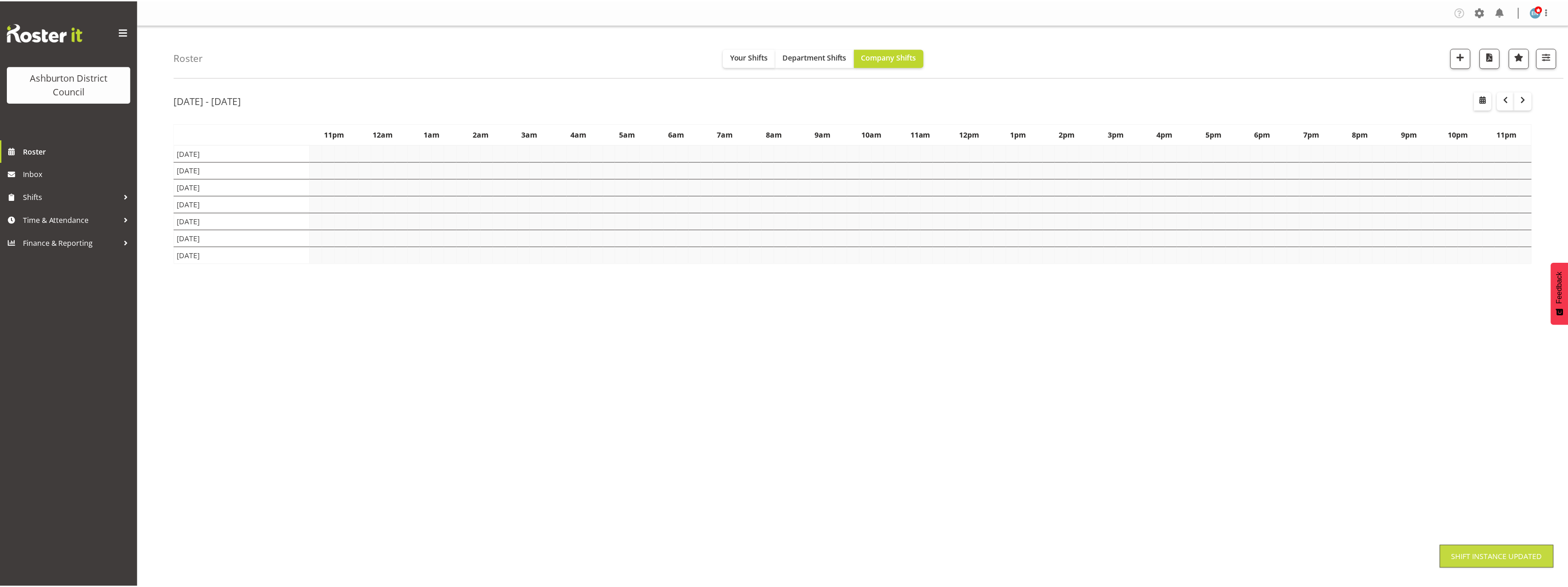
scroll to position [0, 0]
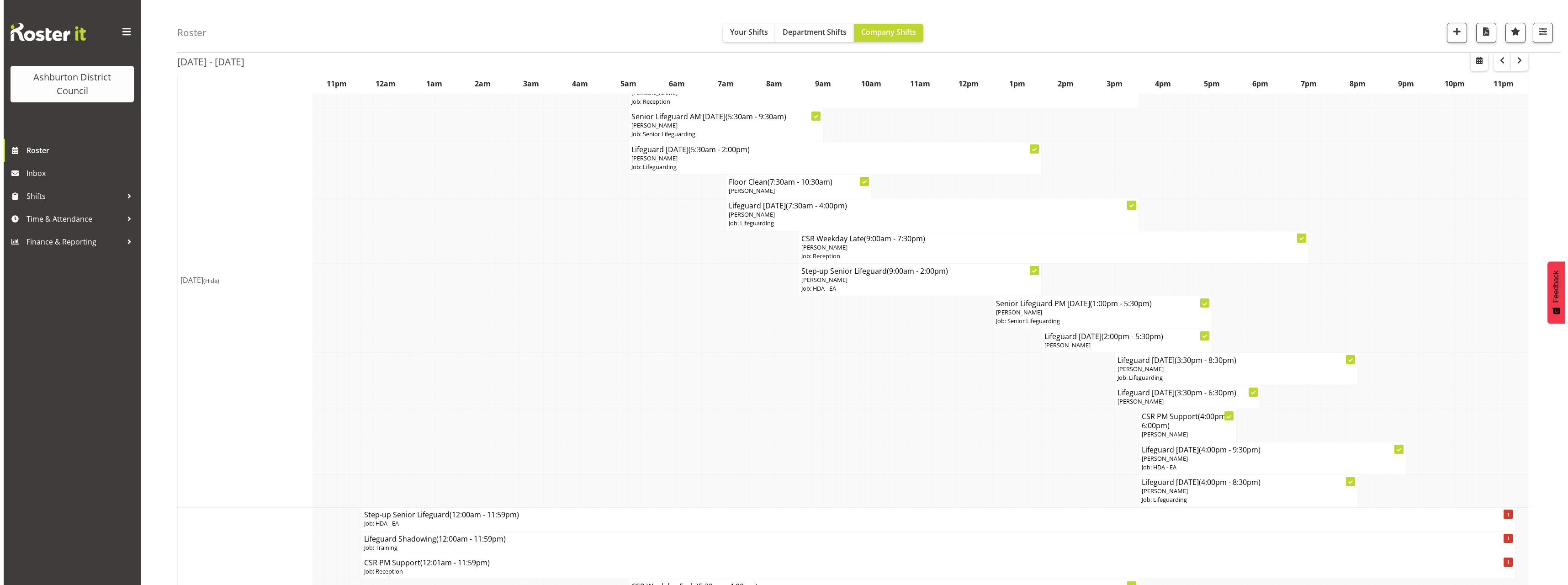
scroll to position [137, 0]
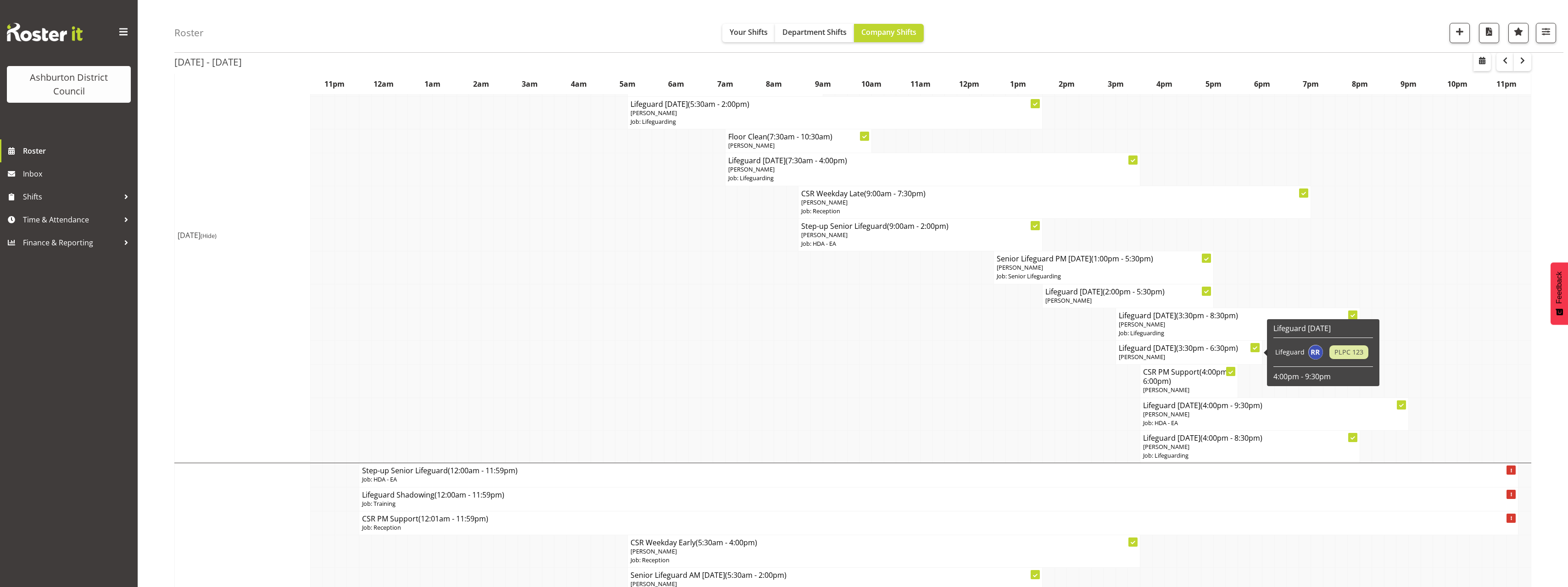
click at [1197, 352] on span "(3:30pm - 6:30pm)" at bounding box center [1207, 348] width 62 height 10
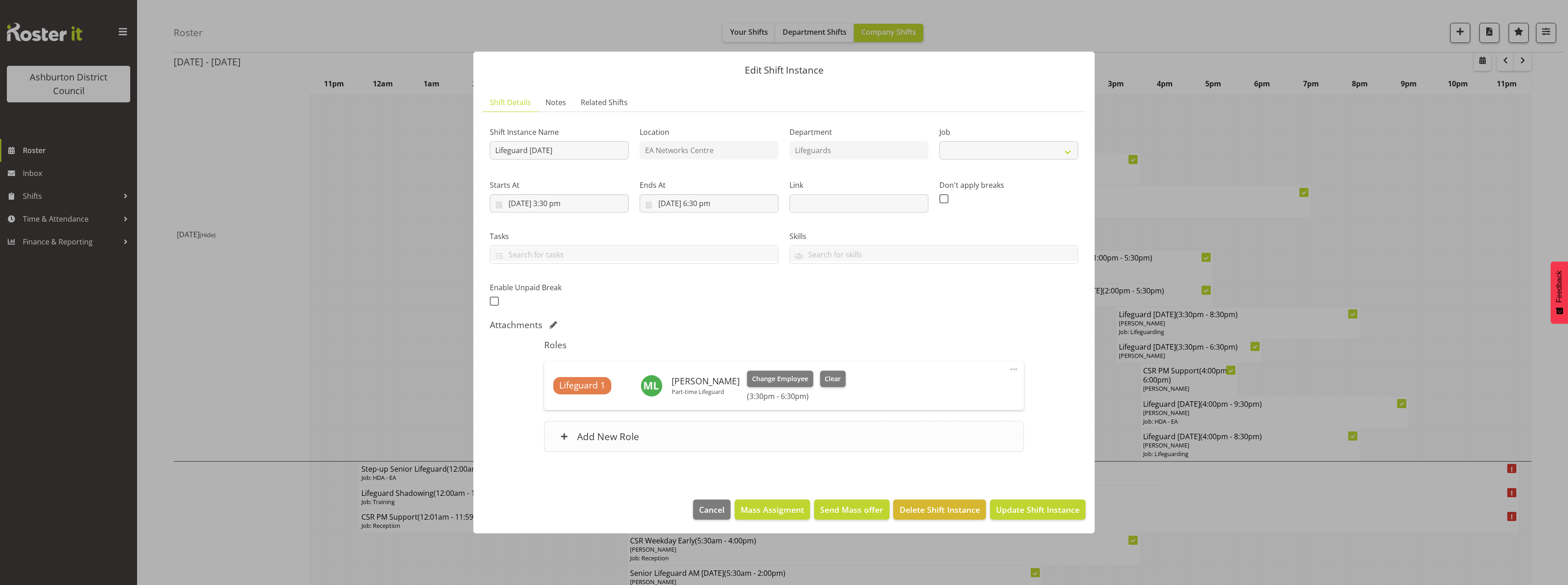
select select "38"
click at [796, 447] on div "Add New Role" at bounding box center [783, 436] width 479 height 31
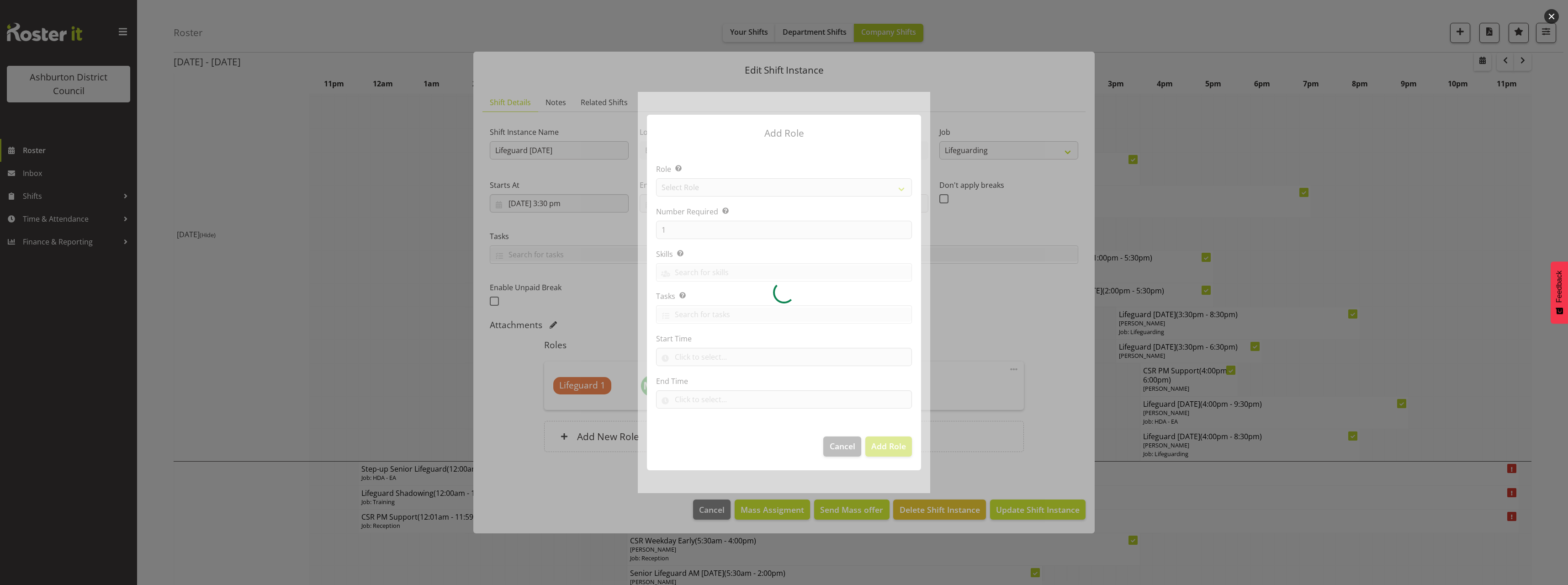
click at [719, 189] on div at bounding box center [784, 292] width 292 height 401
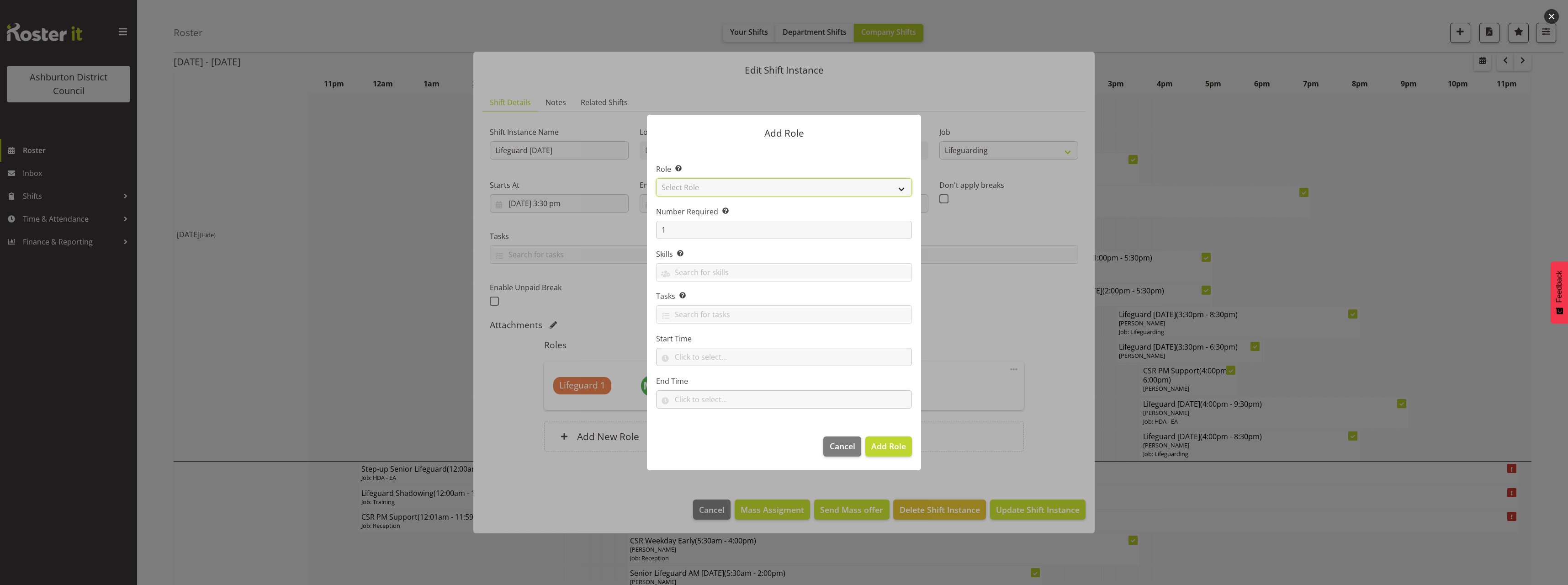
click at [719, 189] on select "Select Role AAGM Deputy Director AAGM Director Archivist Childrens Librarian Co…" at bounding box center [784, 187] width 256 height 18
select select "64"
click at [656, 178] on select "Select Role AAGM Deputy Director AAGM Director Archivist Childrens Librarian Co…" at bounding box center [784, 187] width 256 height 18
click at [715, 356] on input "text" at bounding box center [784, 357] width 256 height 18
drag, startPoint x: 714, startPoint y: 380, endPoint x: 715, endPoint y: 370, distance: 10.0
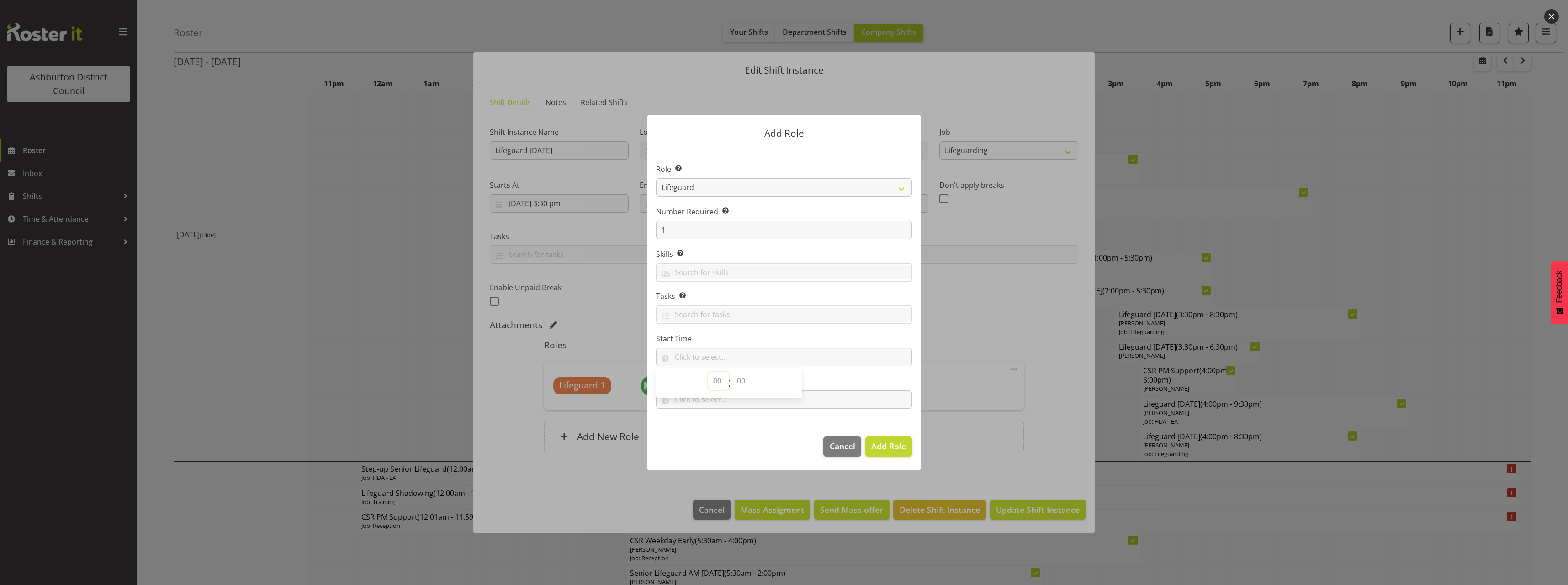
click at [714, 380] on select "00 00 01 02 03 04 05 06 07 08 09 10 11 12 13 14 15 16 17 18 19 20 21 22 23" at bounding box center [718, 380] width 21 height 18
select select "18"
click at [708, 371] on select "00 00 01 02 03 04 05 06 07 08 09 10 11 12 13 14 15 16 17 18 19 20 21 22 23" at bounding box center [718, 380] width 21 height 18
click at [741, 371] on select "00 00 01 02 03 04 05 06 07 08 09 10 11 12 13 14 15 16 17 18 19 20 21 22 23 24 2…" at bounding box center [742, 380] width 21 height 18
select select "0"
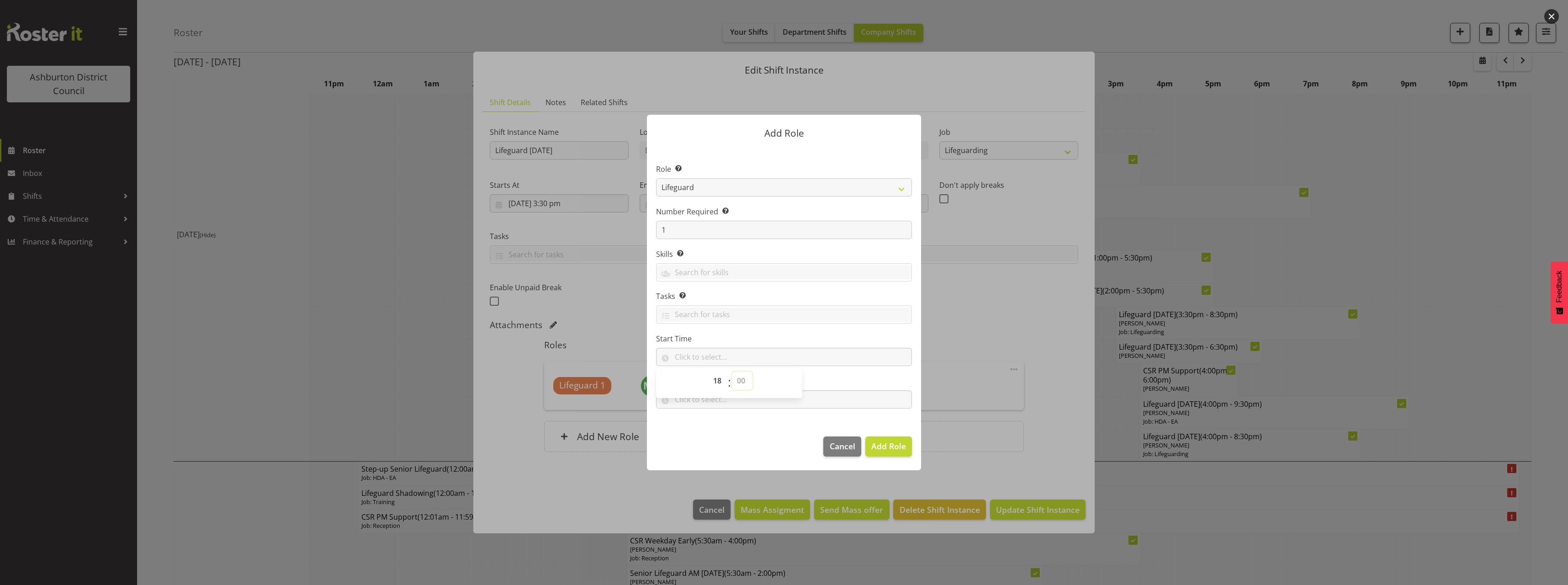
click at [732, 371] on select "00 00 01 02 03 04 05 06 07 08 09 10 11 12 13 14 15 16 17 18 19 20 21 22 23 24 2…" at bounding box center [742, 380] width 21 height 18
type input "18:00"
click at [753, 422] on section "Role Select the role you wish to add to the shift. AAGM Deputy Director AAGM Di…" at bounding box center [784, 287] width 274 height 279
click at [737, 397] on input "text" at bounding box center [784, 399] width 256 height 18
click at [713, 427] on select "00 00 01 02 03 04 05 06 07 08 09 10 11 12 13 14 15 16 17 18 19 20 21 22 23" at bounding box center [718, 423] width 21 height 18
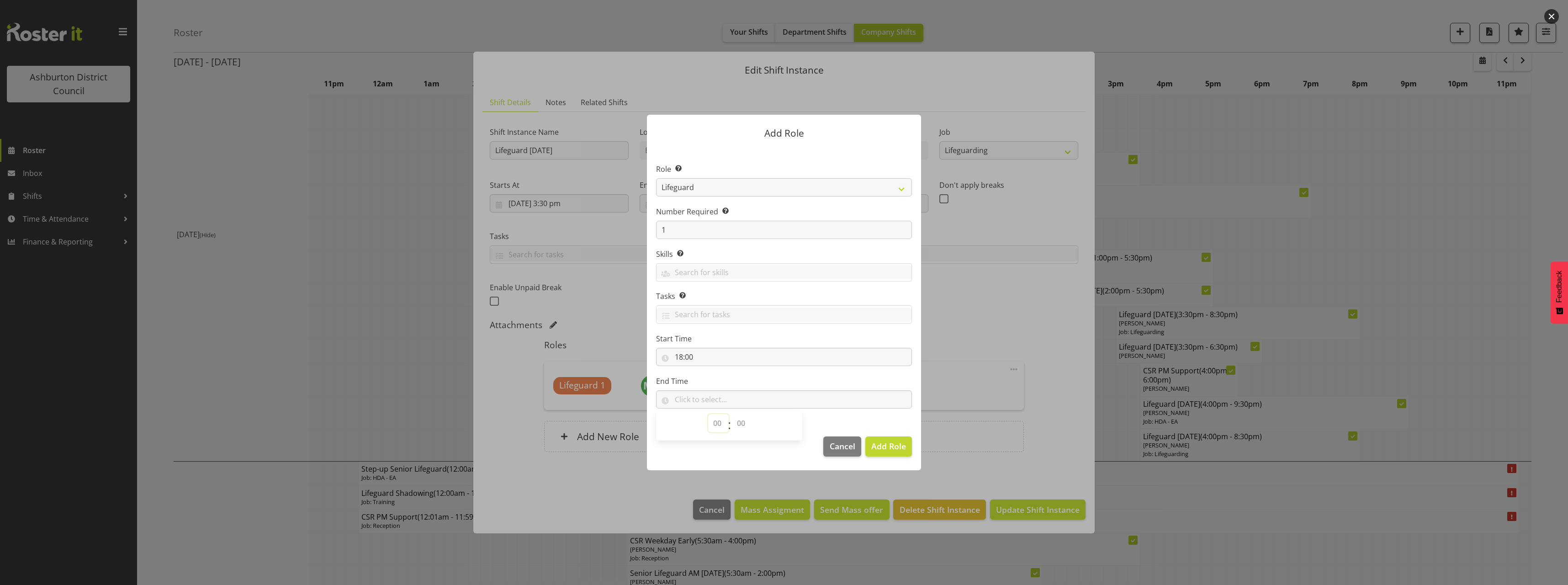
select select "21"
click at [708, 414] on select "00 00 01 02 03 04 05 06 07 08 09 10 11 12 13 14 15 16 17 18 19 20 21 22 23" at bounding box center [718, 423] width 21 height 18
click at [738, 419] on select "00 00 01 02 03 04 05 06 07 08 09 10 11 12 13 14 15 16 17 18 19 20 21 22 23 24 2…" at bounding box center [742, 423] width 21 height 18
select select "30"
click at [732, 414] on select "00 00 01 02 03 04 05 06 07 08 09 10 11 12 13 14 15 16 17 18 19 20 21 22 23 24 2…" at bounding box center [742, 423] width 21 height 18
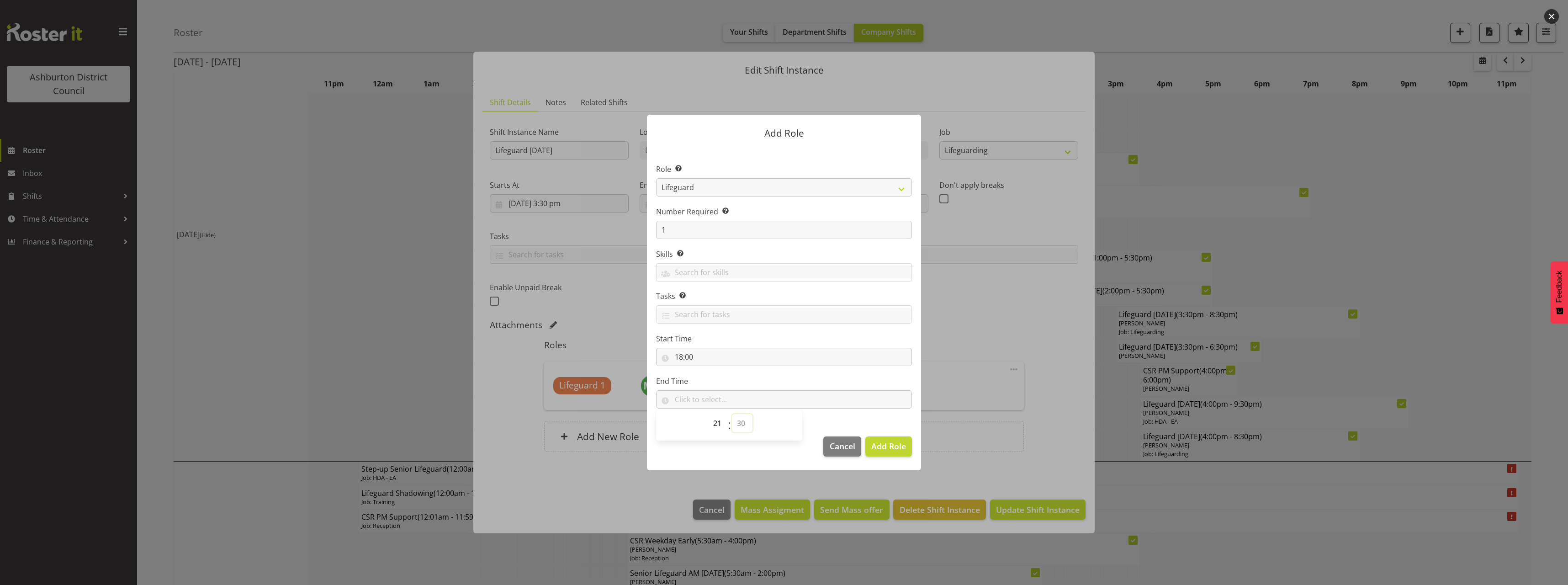
type input "21:30"
click at [841, 420] on section "Role Select the role you wish to add to the shift. AAGM Deputy Director AAGM Di…" at bounding box center [784, 287] width 274 height 279
click at [896, 448] on span "Add Role" at bounding box center [888, 446] width 35 height 11
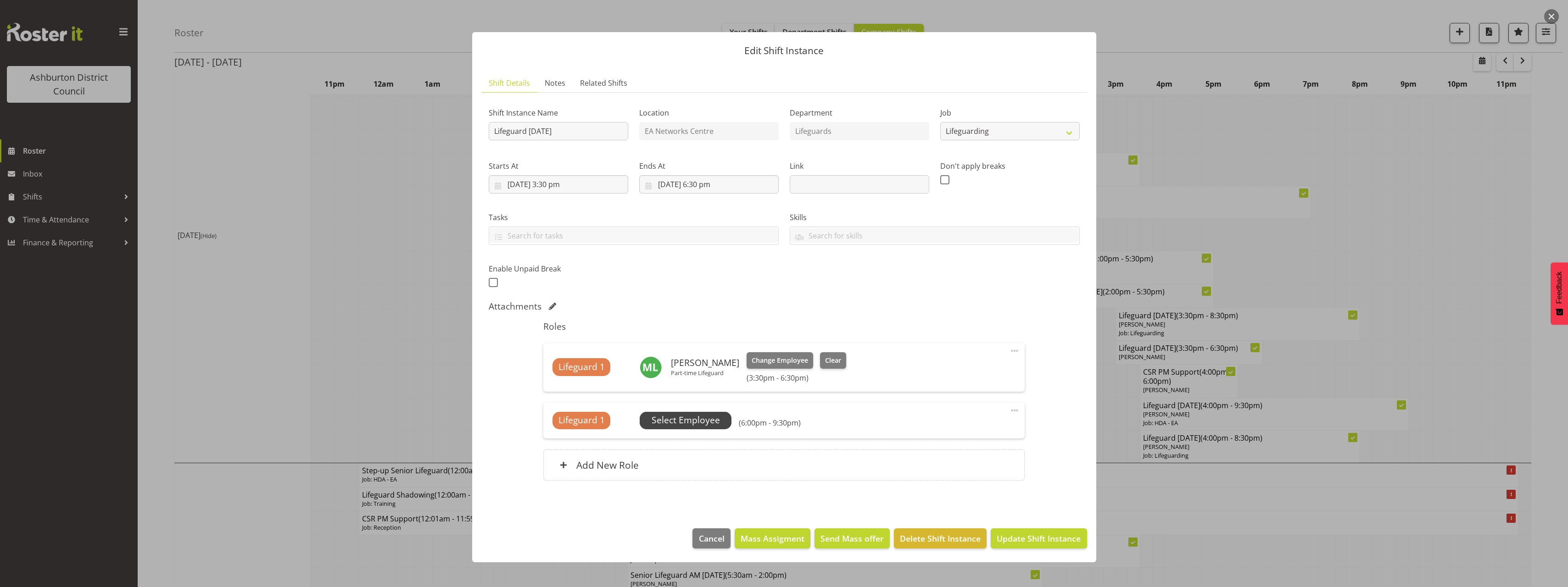
click at [679, 419] on span "Select Employee" at bounding box center [686, 420] width 68 height 13
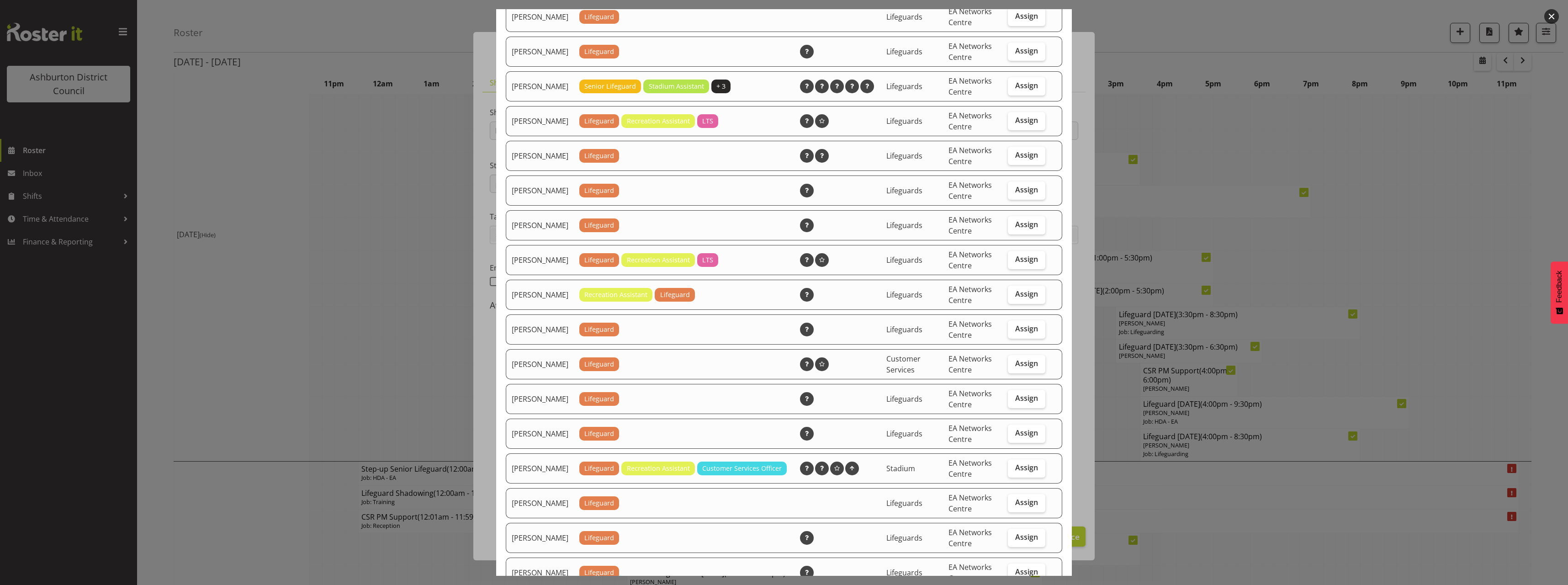
scroll to position [594, 0]
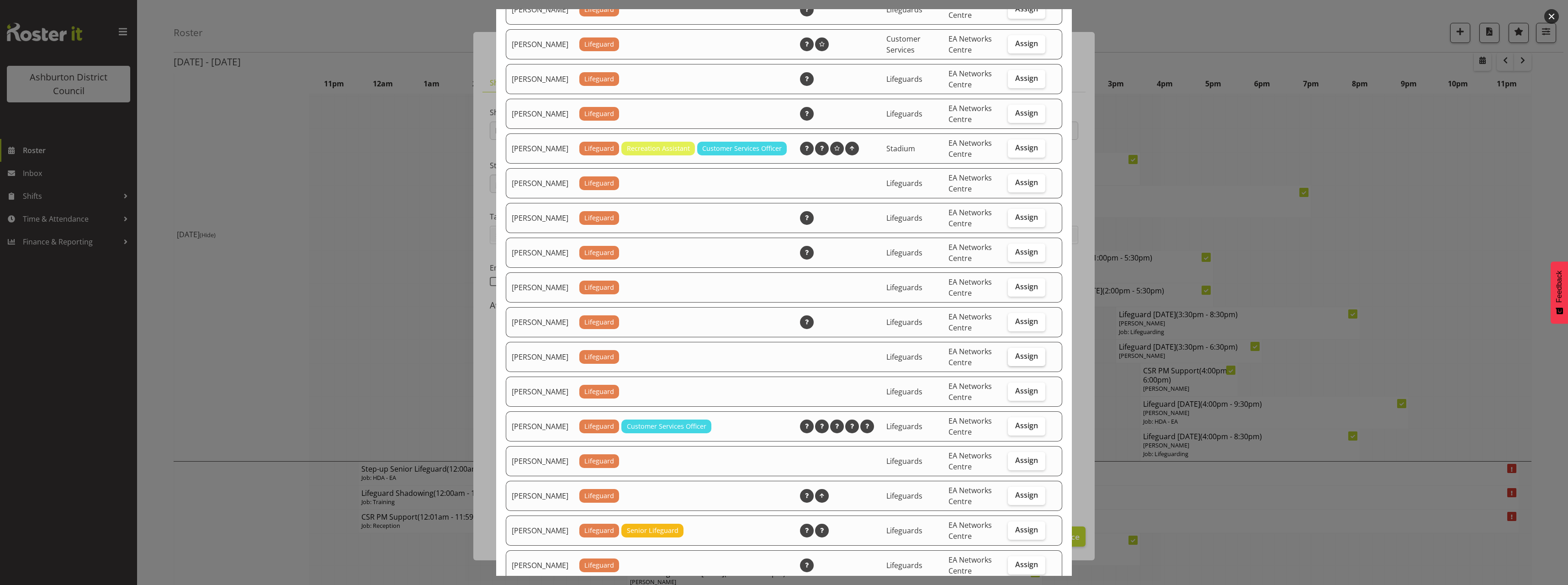
click at [1016, 360] on span "Assign" at bounding box center [1027, 356] width 23 height 9
click at [1014, 359] on input "Assign" at bounding box center [1011, 356] width 6 height 6
checkbox input "true"
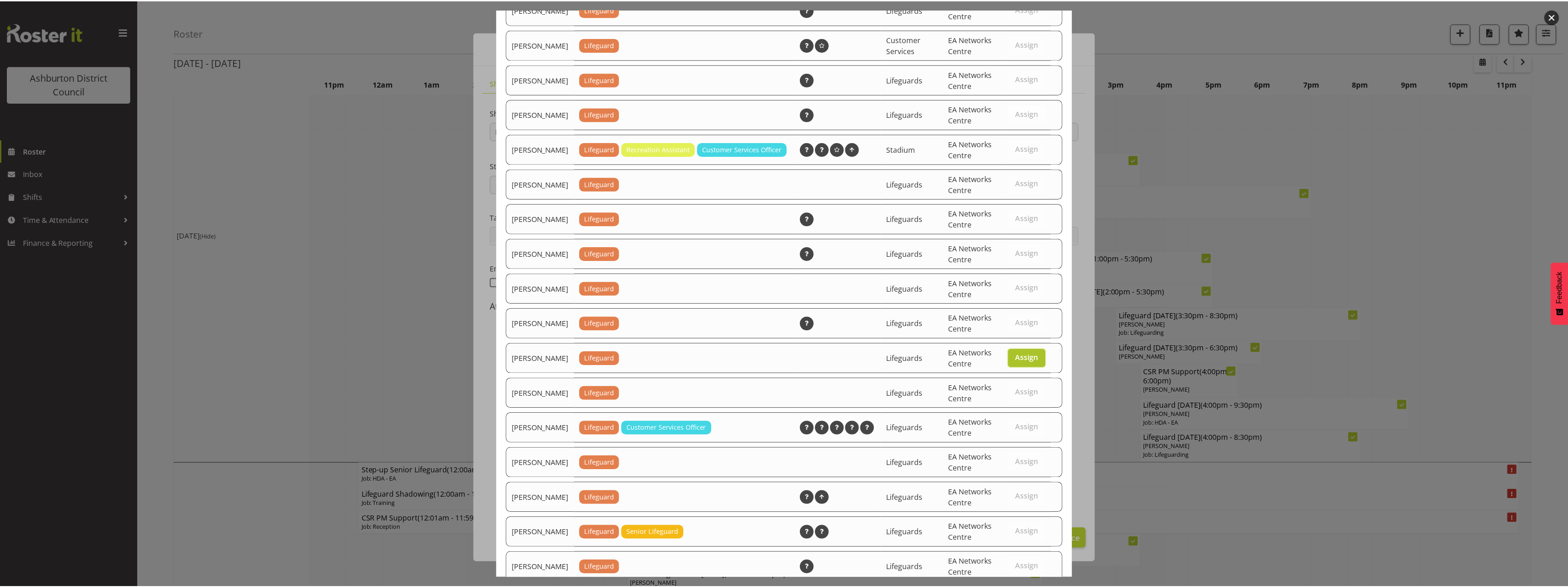
scroll to position [913, 0]
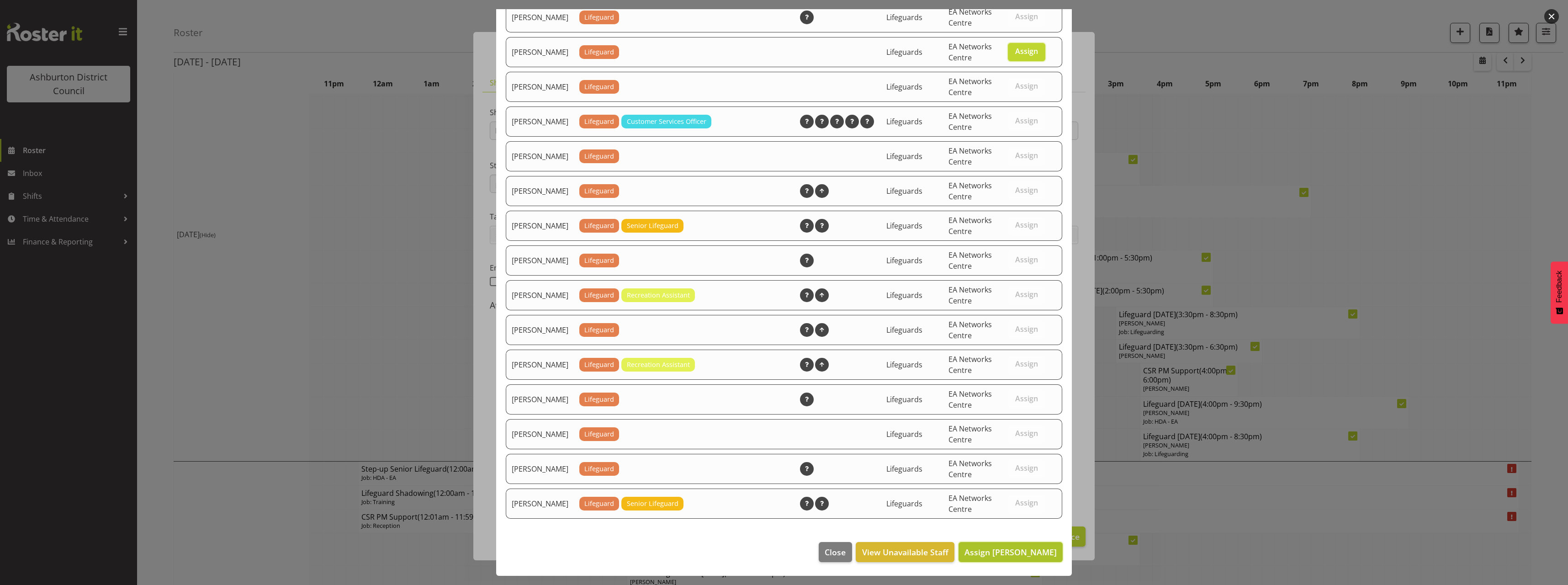
click at [1018, 547] on span "Assign Maddie Marshall" at bounding box center [1010, 552] width 93 height 11
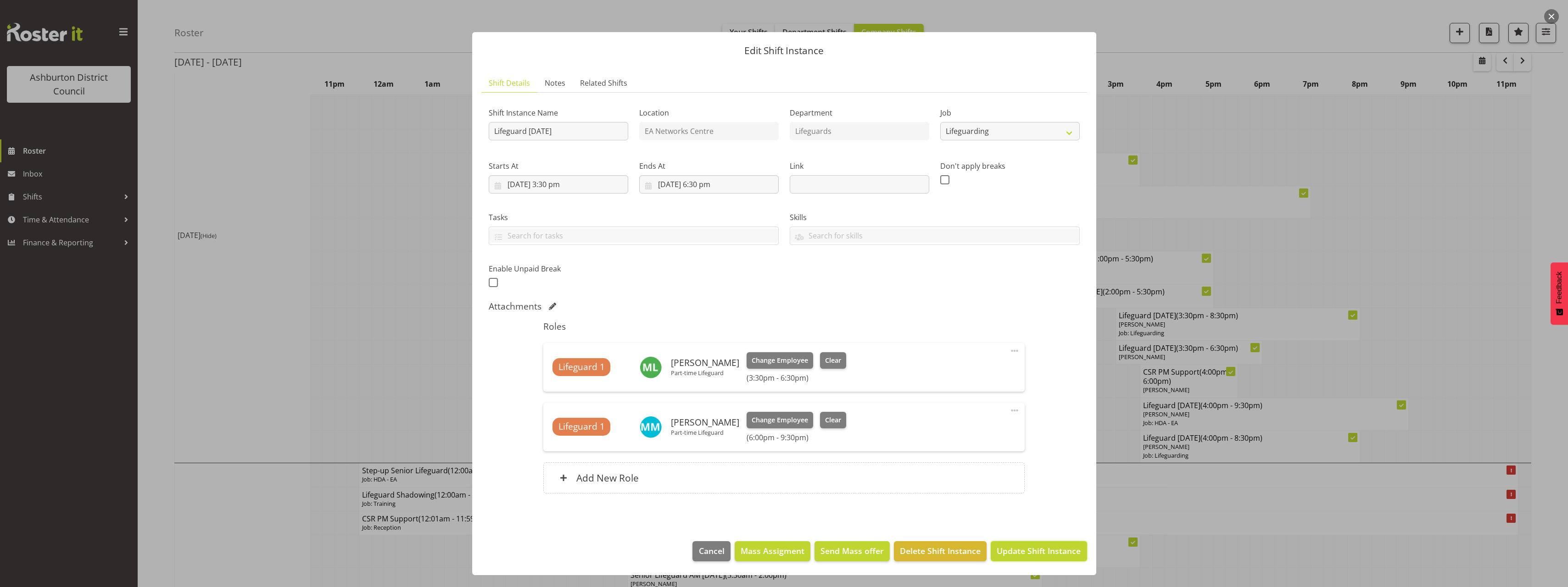
click at [1023, 548] on span "Update Shift Instance" at bounding box center [1038, 551] width 84 height 12
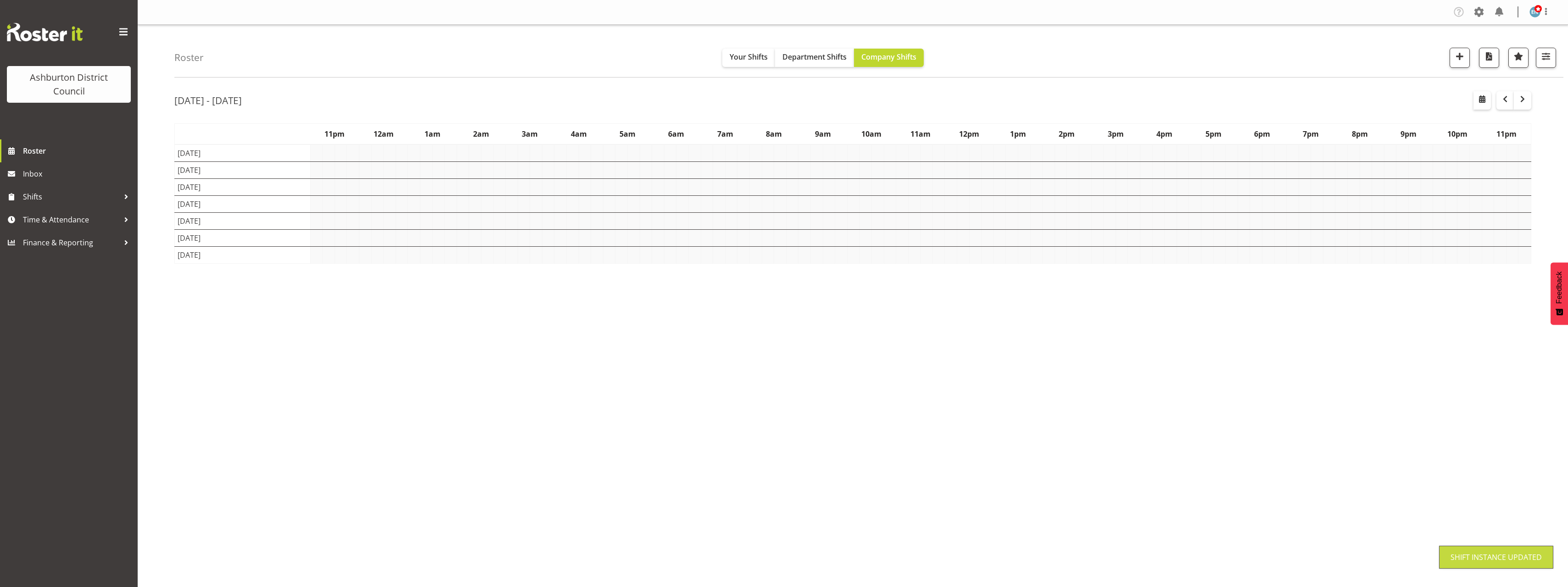
scroll to position [0, 0]
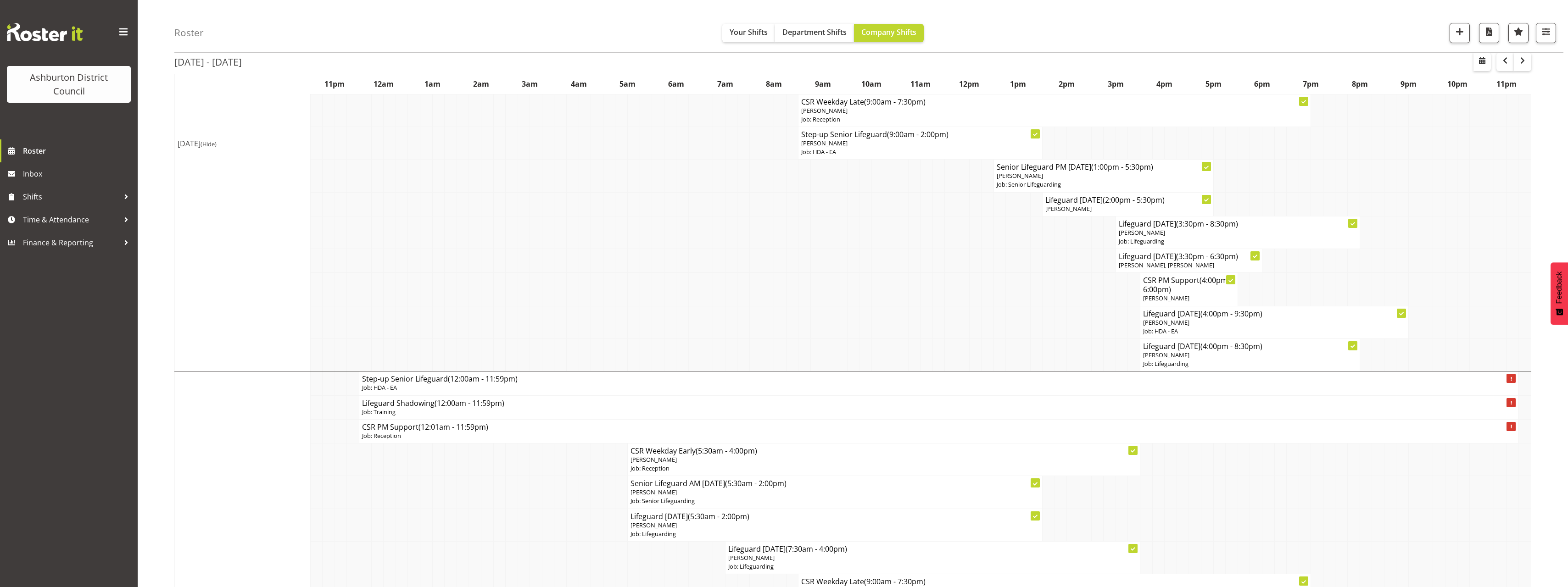
scroll to position [275, 0]
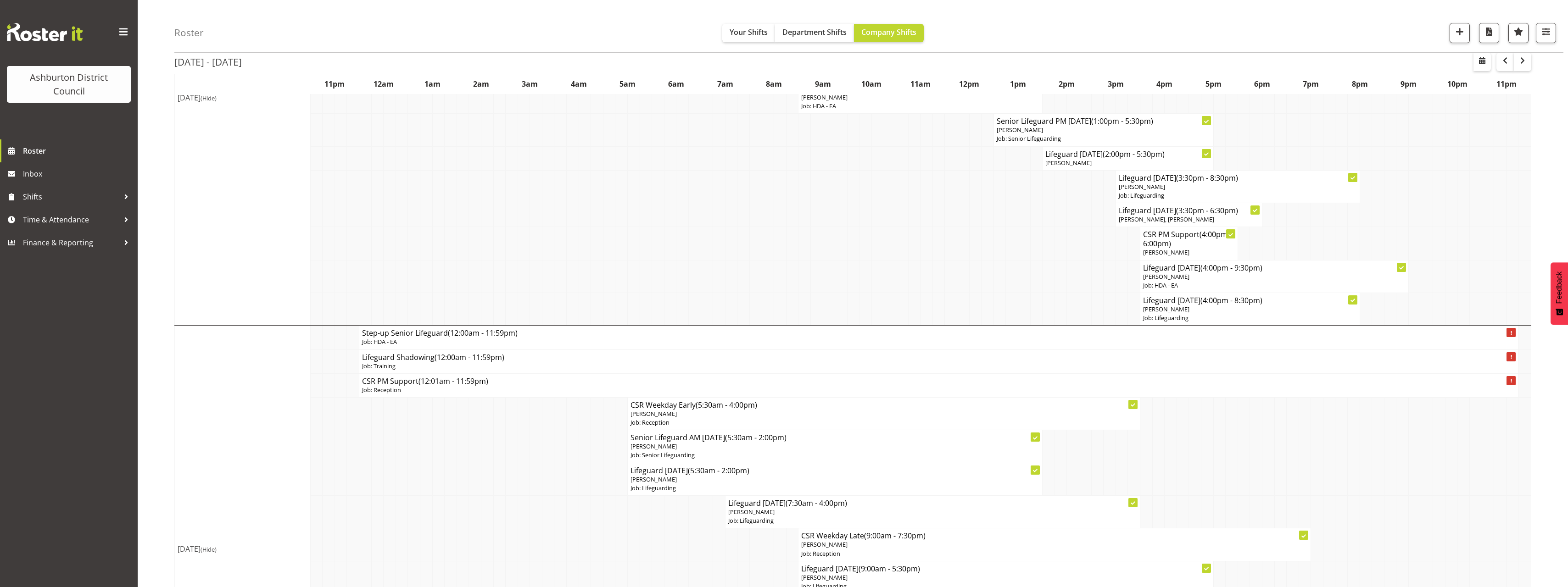
click at [216, 99] on span "(Hide)" at bounding box center [208, 98] width 16 height 9
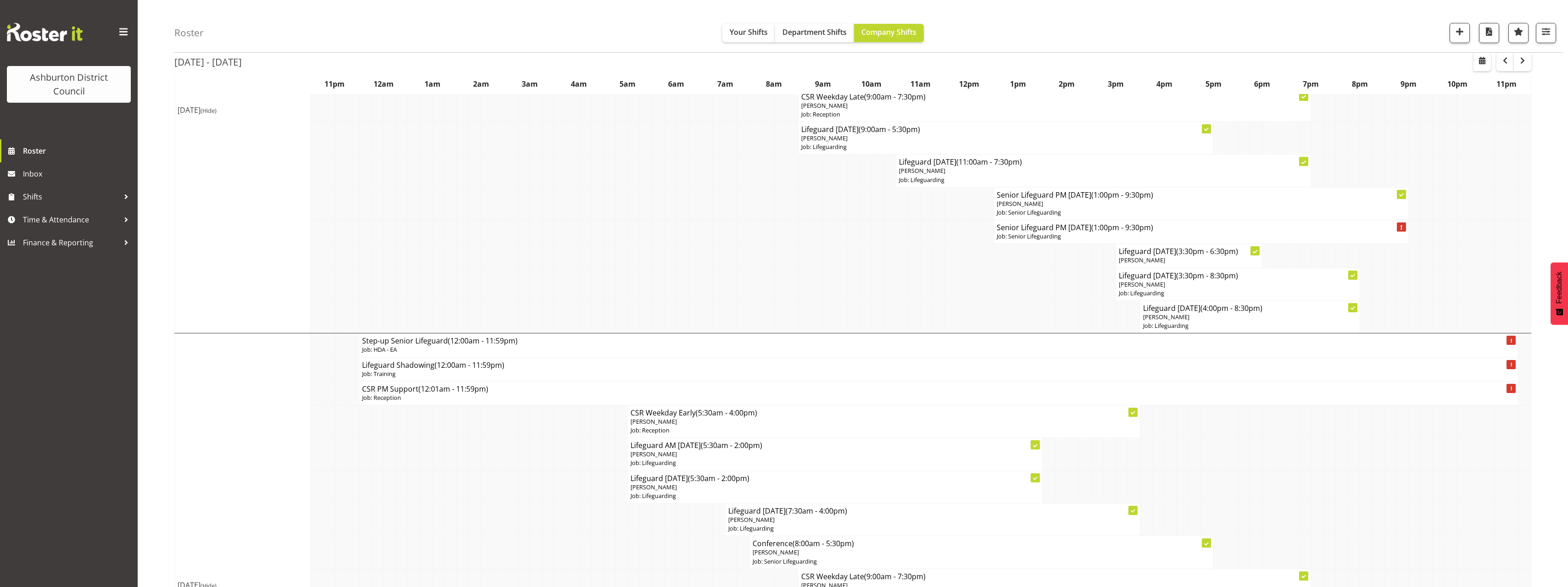
scroll to position [0, 0]
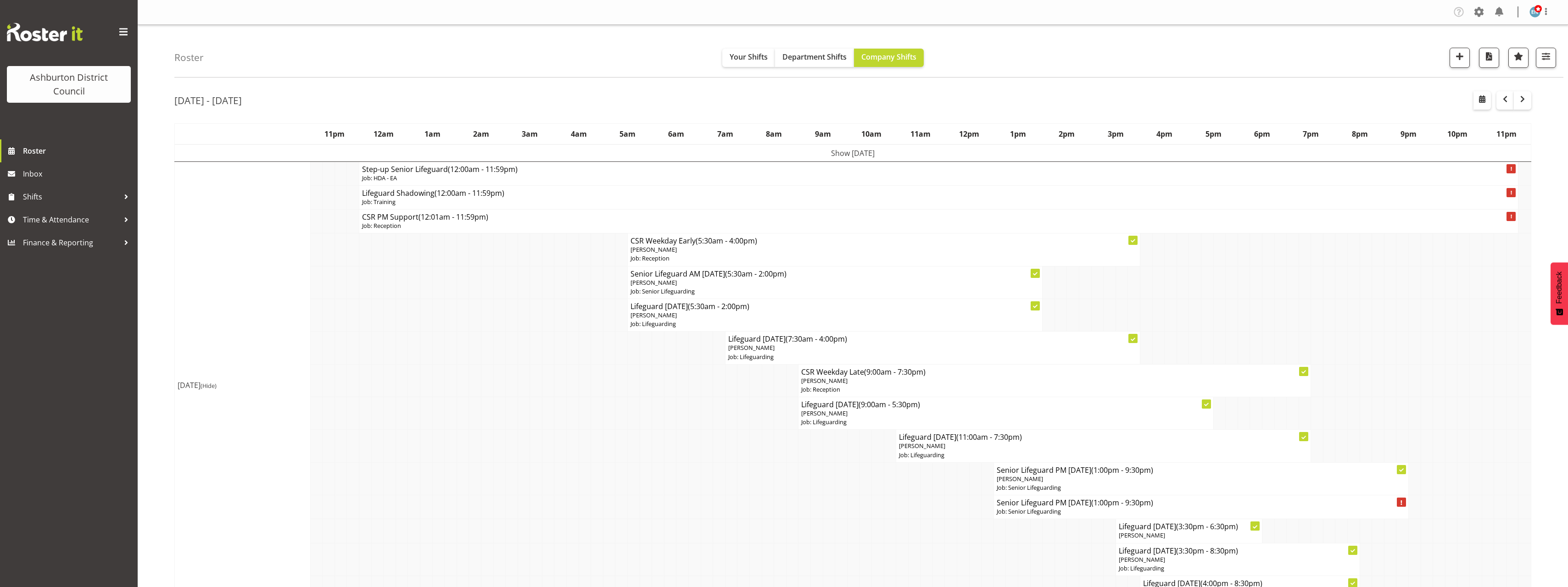
click at [1481, 12] on span at bounding box center [1479, 12] width 15 height 15
click at [1416, 104] on link "Employees" at bounding box center [1423, 99] width 127 height 16
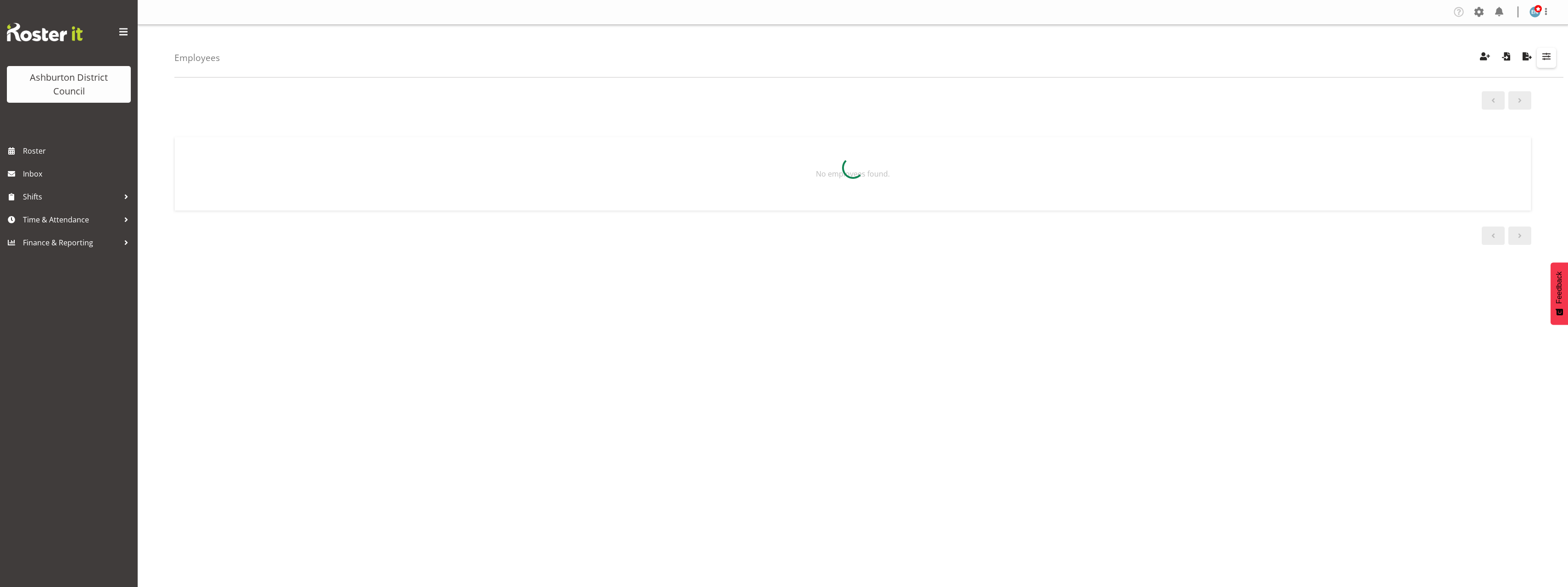
click at [1547, 56] on span "button" at bounding box center [1547, 57] width 12 height 12
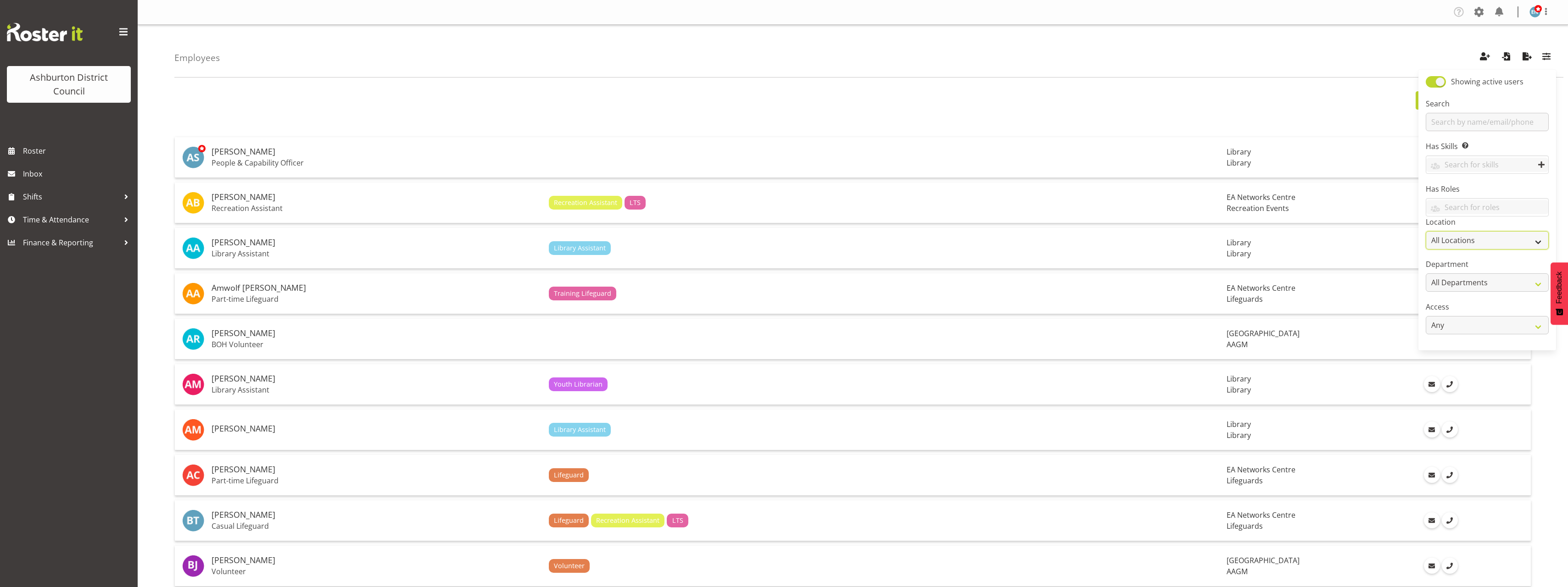
click at [1504, 239] on select "All Locations [GEOGRAPHIC_DATA] [GEOGRAPHIC_DATA] Library [GEOGRAPHIC_DATA]" at bounding box center [1487, 240] width 123 height 18
select select "64"
click at [1426, 231] on select "All Locations [GEOGRAPHIC_DATA] [GEOGRAPHIC_DATA] Library [GEOGRAPHIC_DATA]" at bounding box center [1487, 240] width 123 height 18
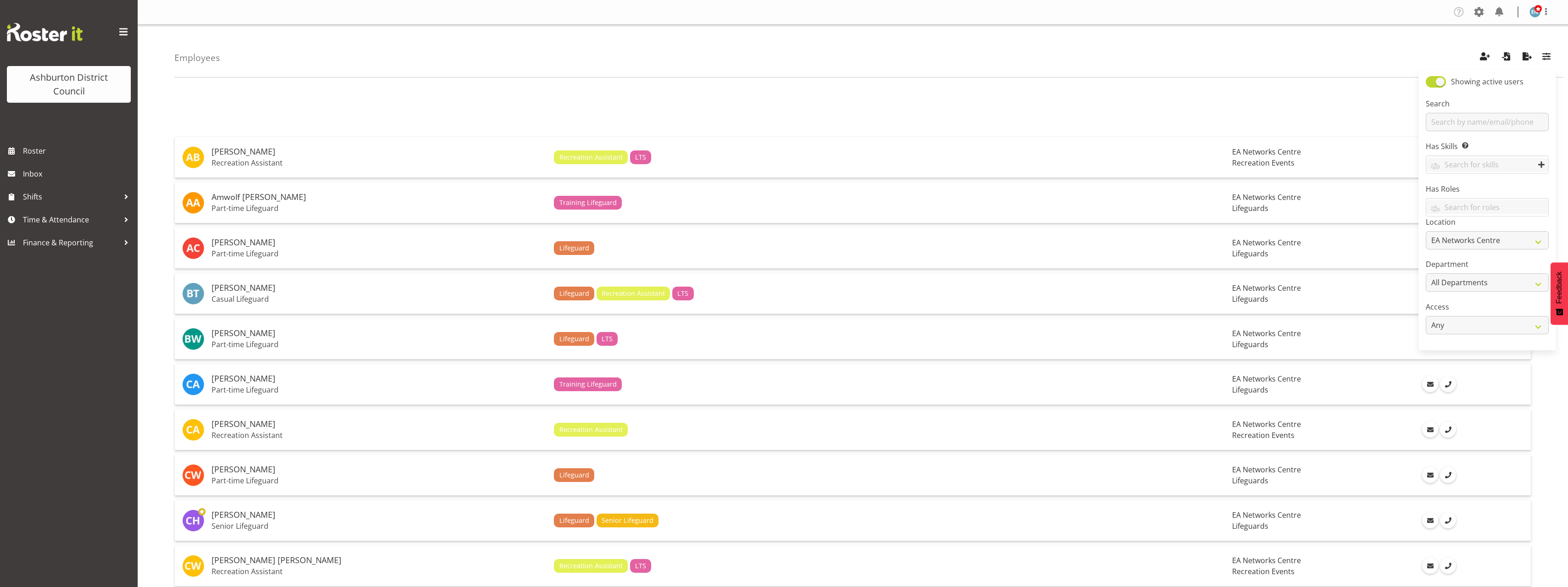
click at [1279, 101] on div "1 2" at bounding box center [852, 100] width 1356 height 18
click at [1550, 56] on span "button" at bounding box center [1547, 57] width 12 height 12
click at [1423, 43] on div "Employees Showing active users Search Has Skills Enter any skills required for …" at bounding box center [869, 51] width 1389 height 53
click at [1529, 53] on span "button" at bounding box center [1527, 57] width 12 height 12
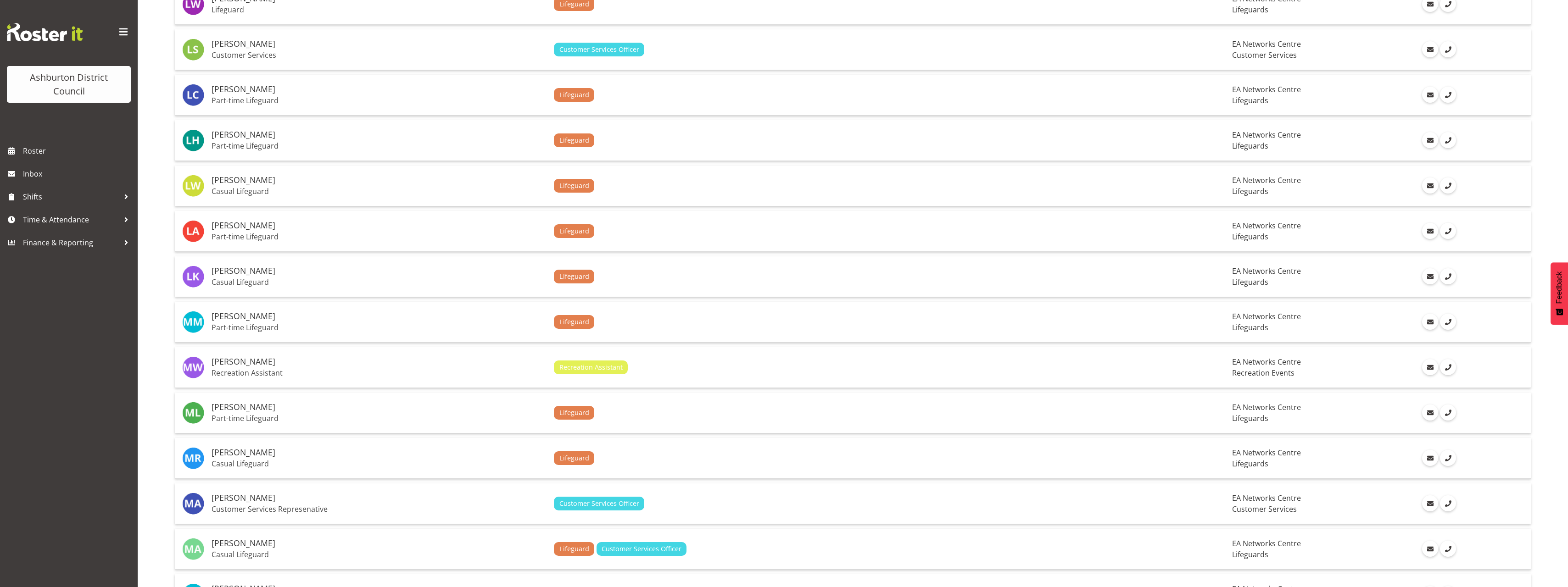
scroll to position [1863, 0]
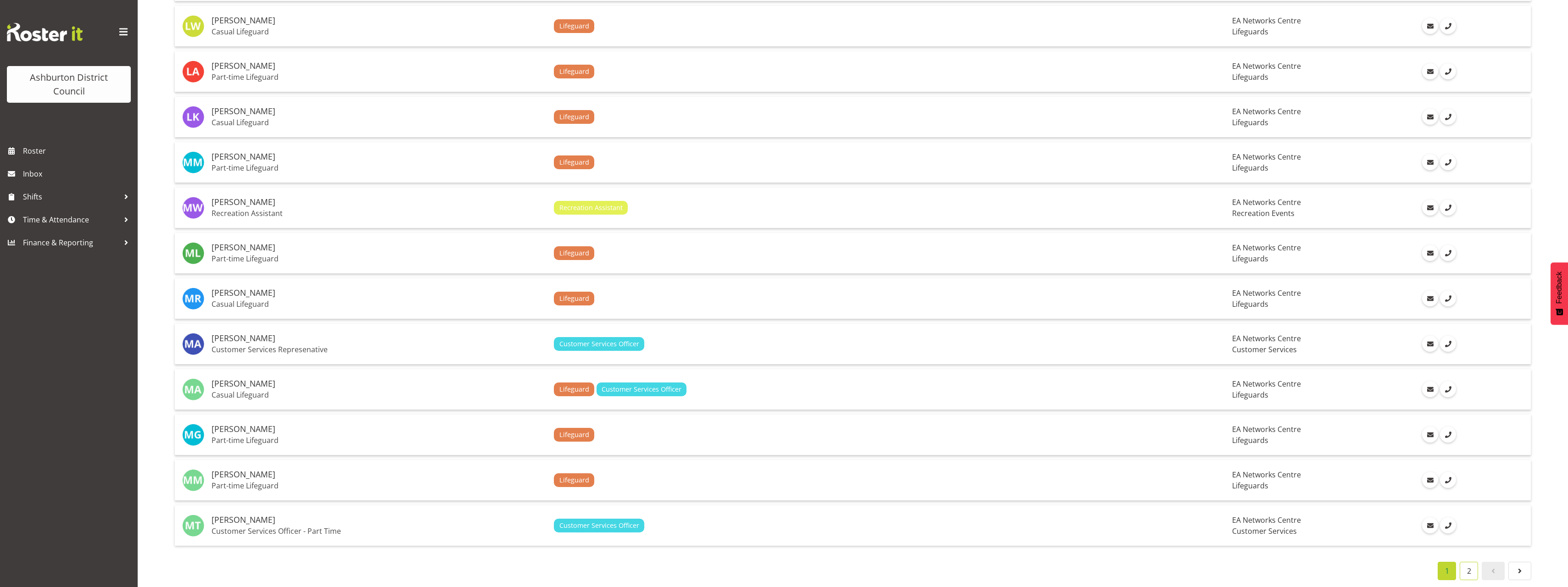
click at [1467, 561] on link "2" at bounding box center [1469, 571] width 18 height 18
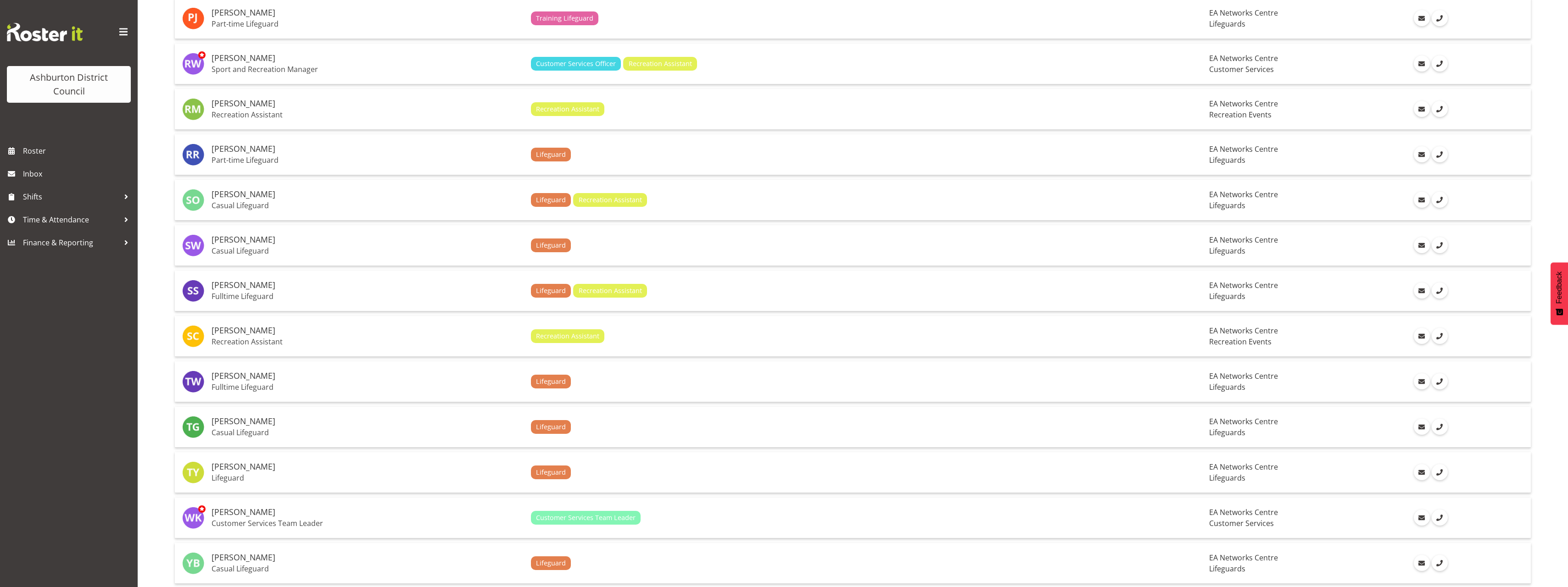
scroll to position [365, 0]
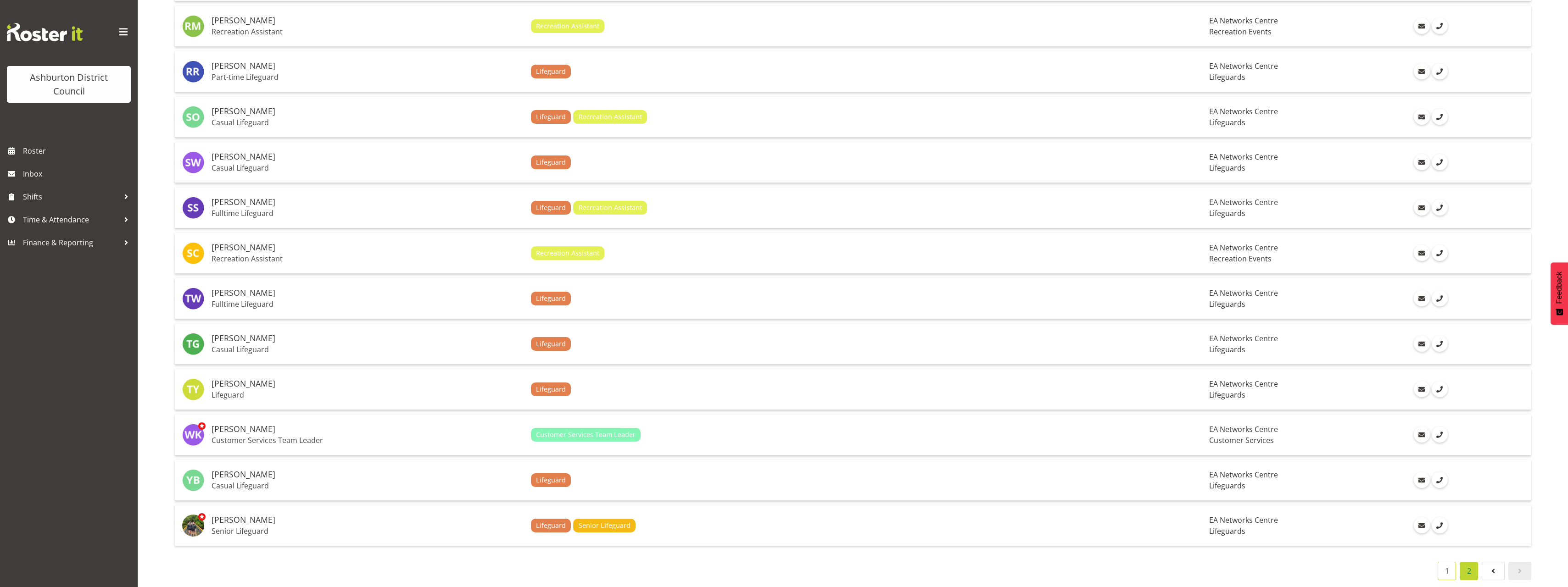
click at [1452, 562] on link "1" at bounding box center [1447, 571] width 18 height 18
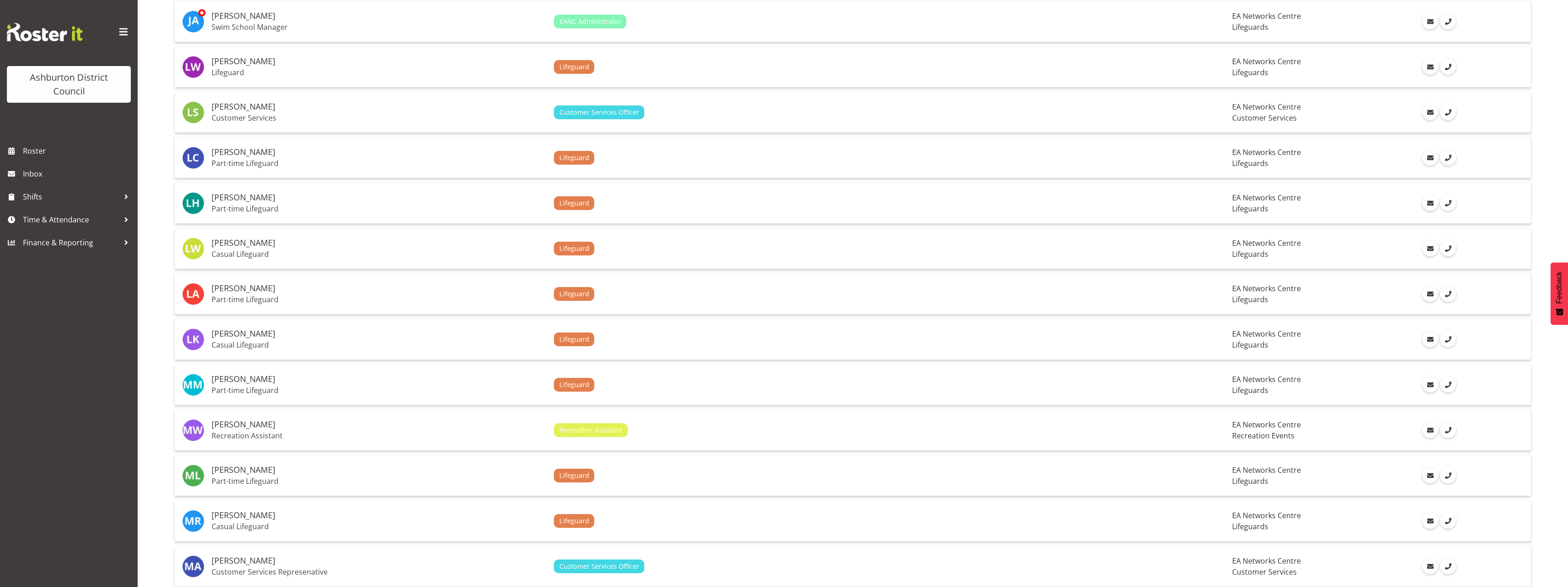
scroll to position [1358, 0]
